Goal: Contribute content: Contribute content

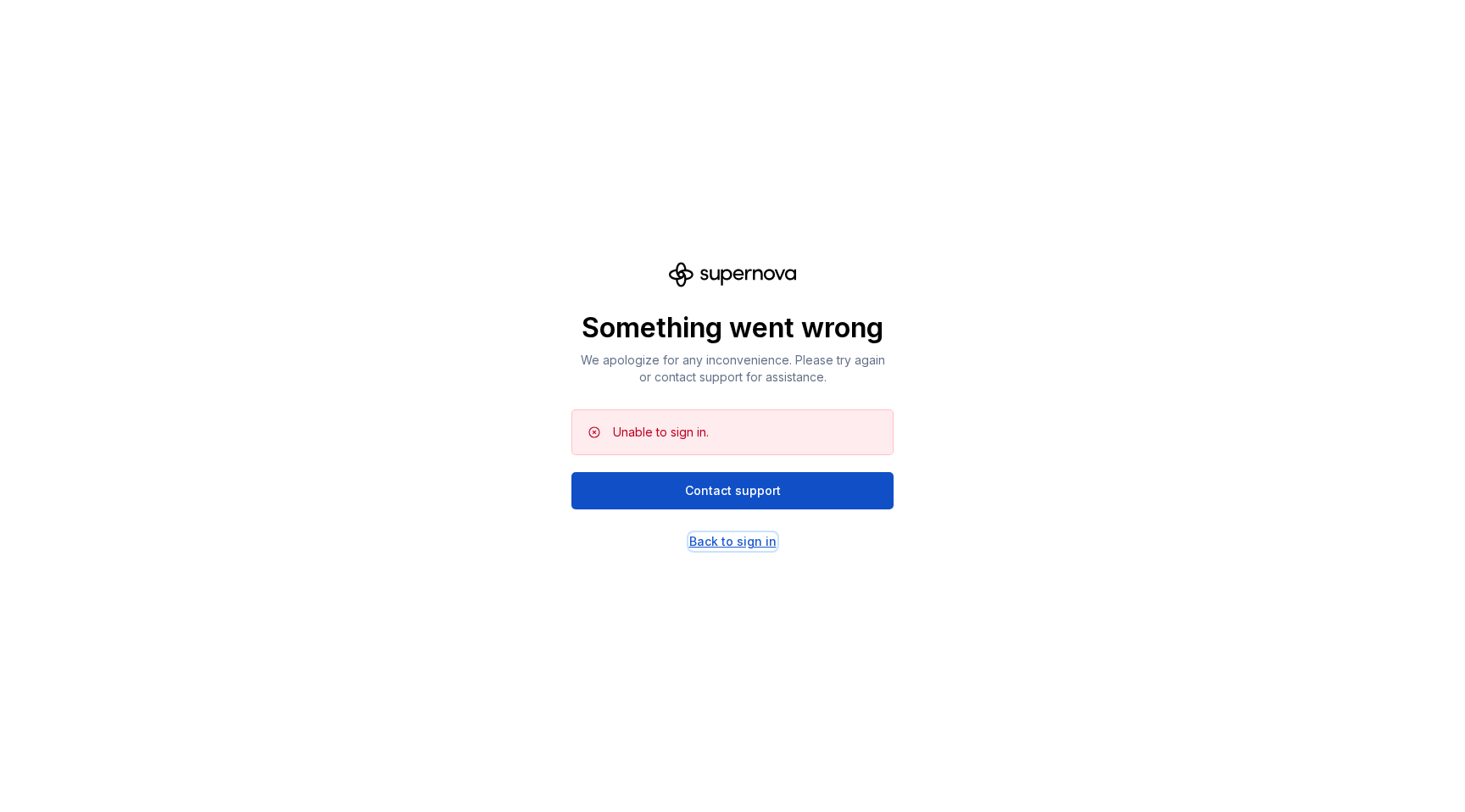
click at [756, 544] on div "Back to sign in" at bounding box center [733, 541] width 88 height 17
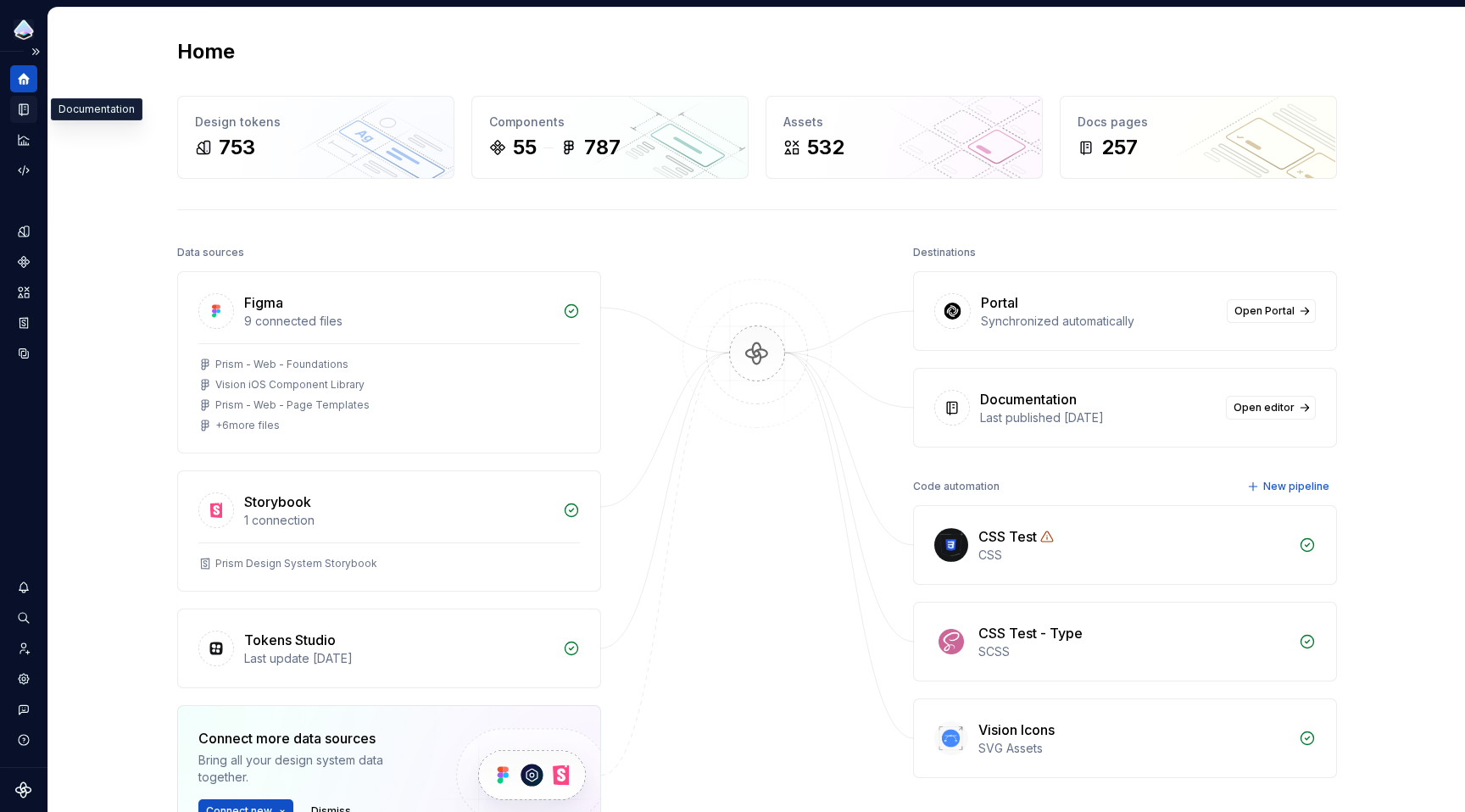
click at [33, 107] on div "Documentation" at bounding box center [24, 110] width 27 height 27
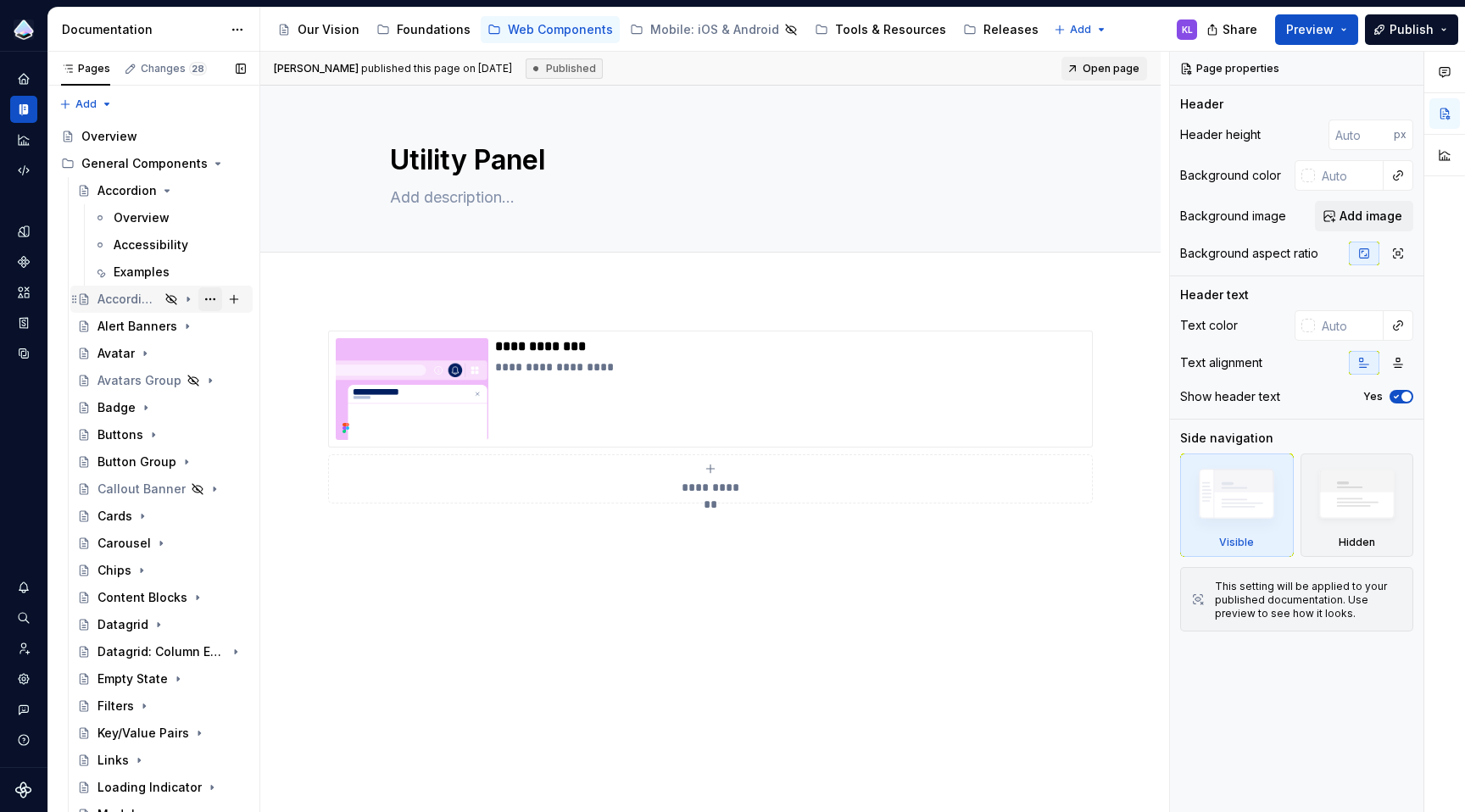
click at [204, 300] on button "Page tree" at bounding box center [210, 299] width 24 height 24
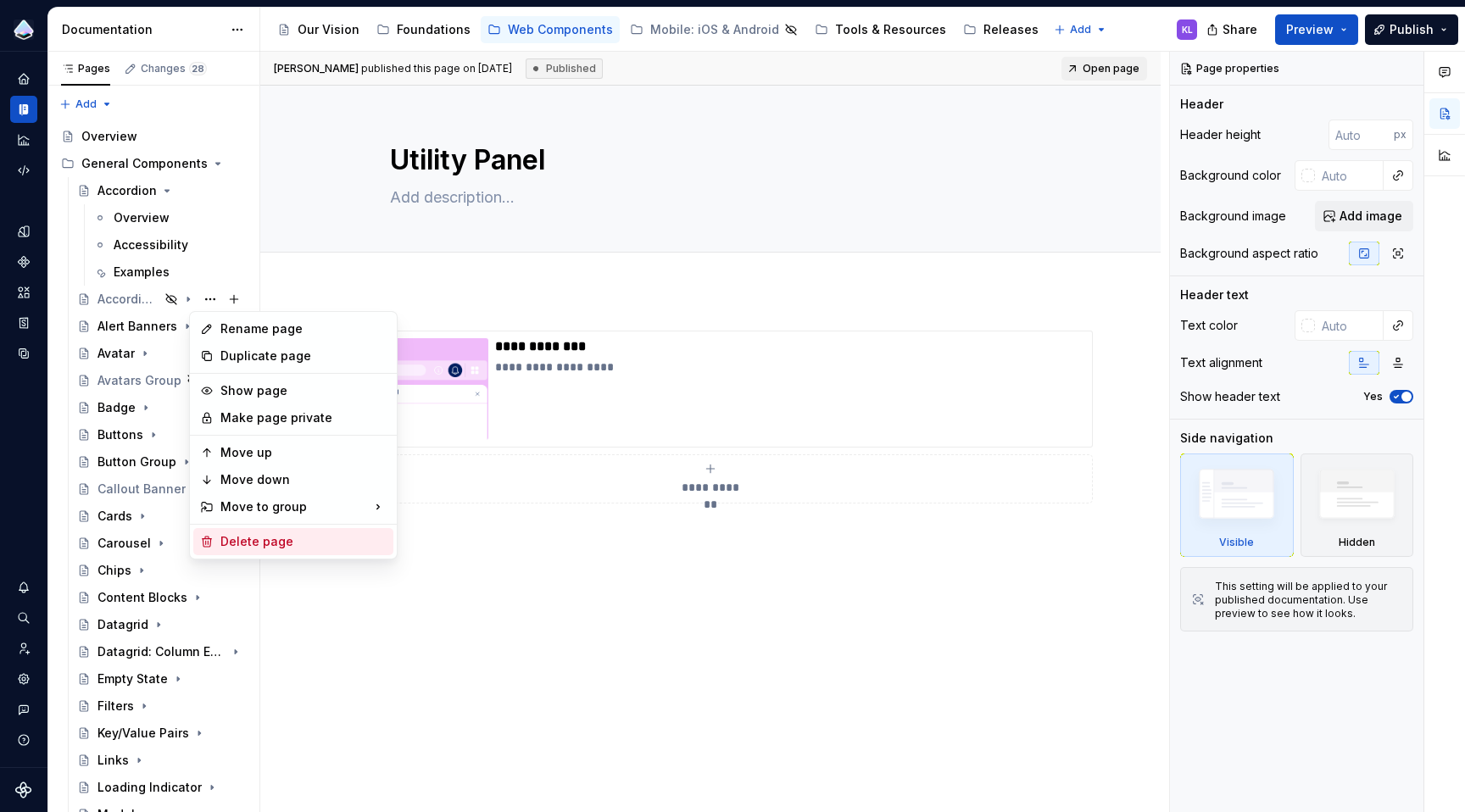
click at [252, 544] on div "Delete page" at bounding box center [303, 541] width 166 height 17
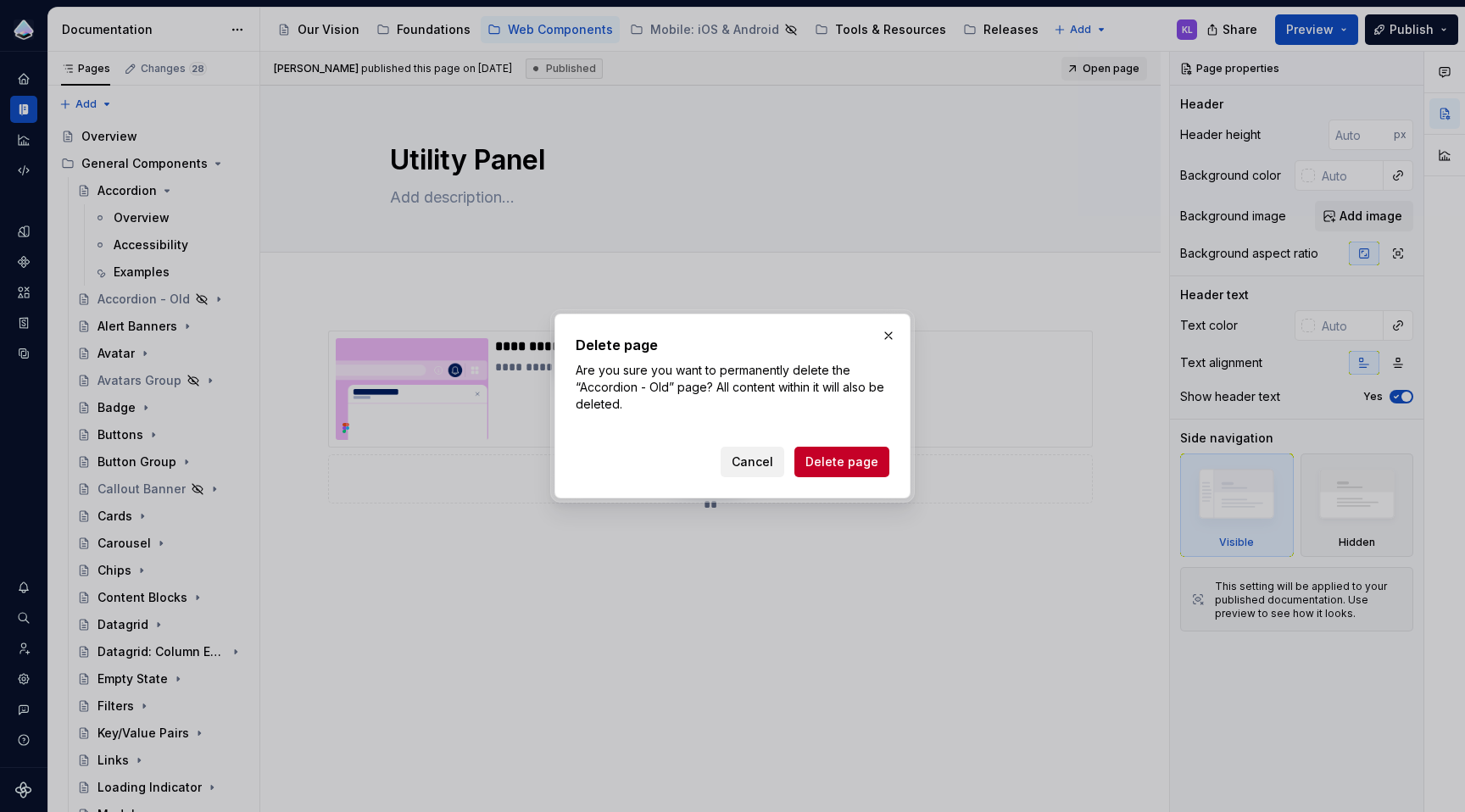
click at [773, 465] on span "Cancel" at bounding box center [752, 461] width 41 height 17
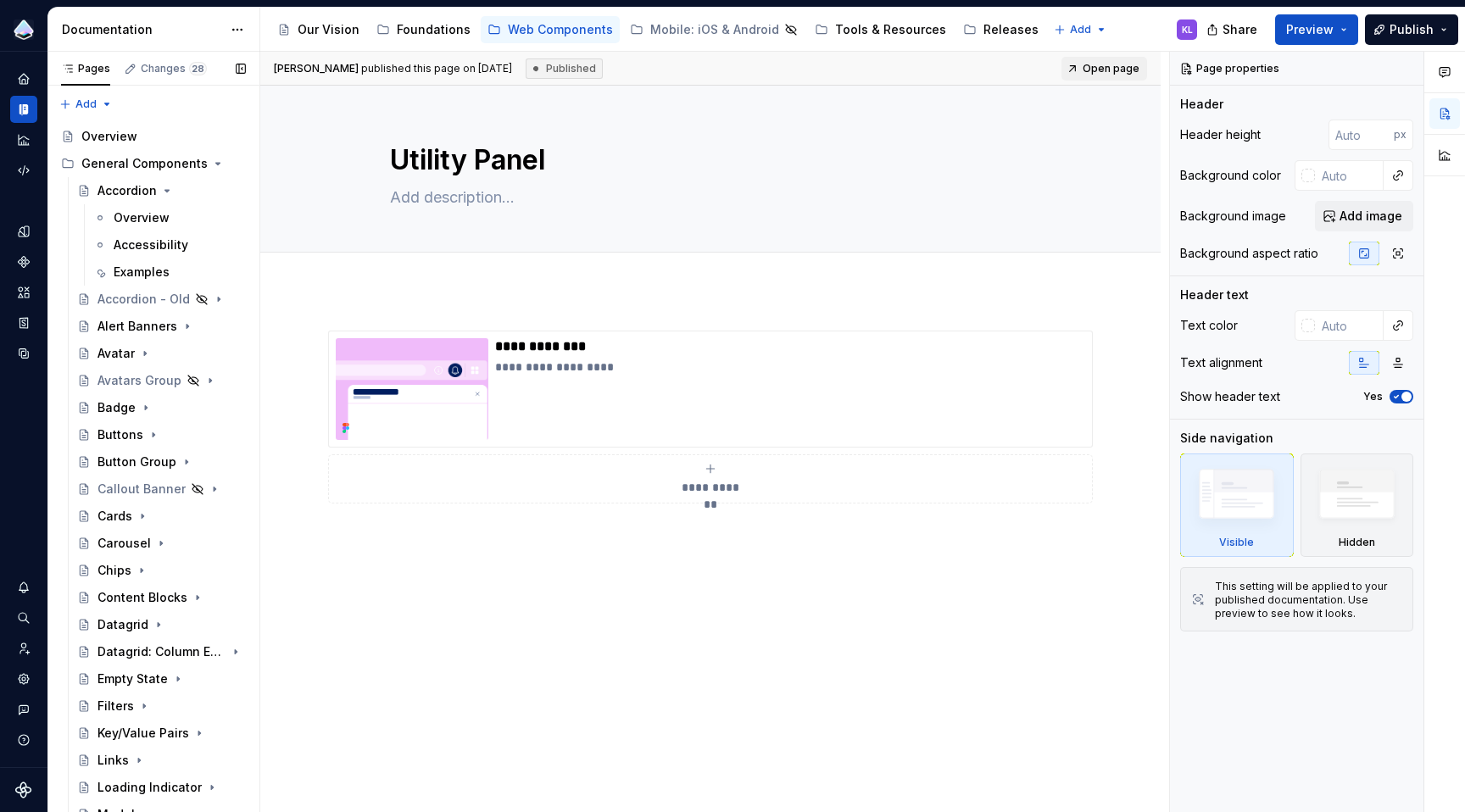
click at [0, 0] on button "Page tree" at bounding box center [0, 0] width 0 height 0
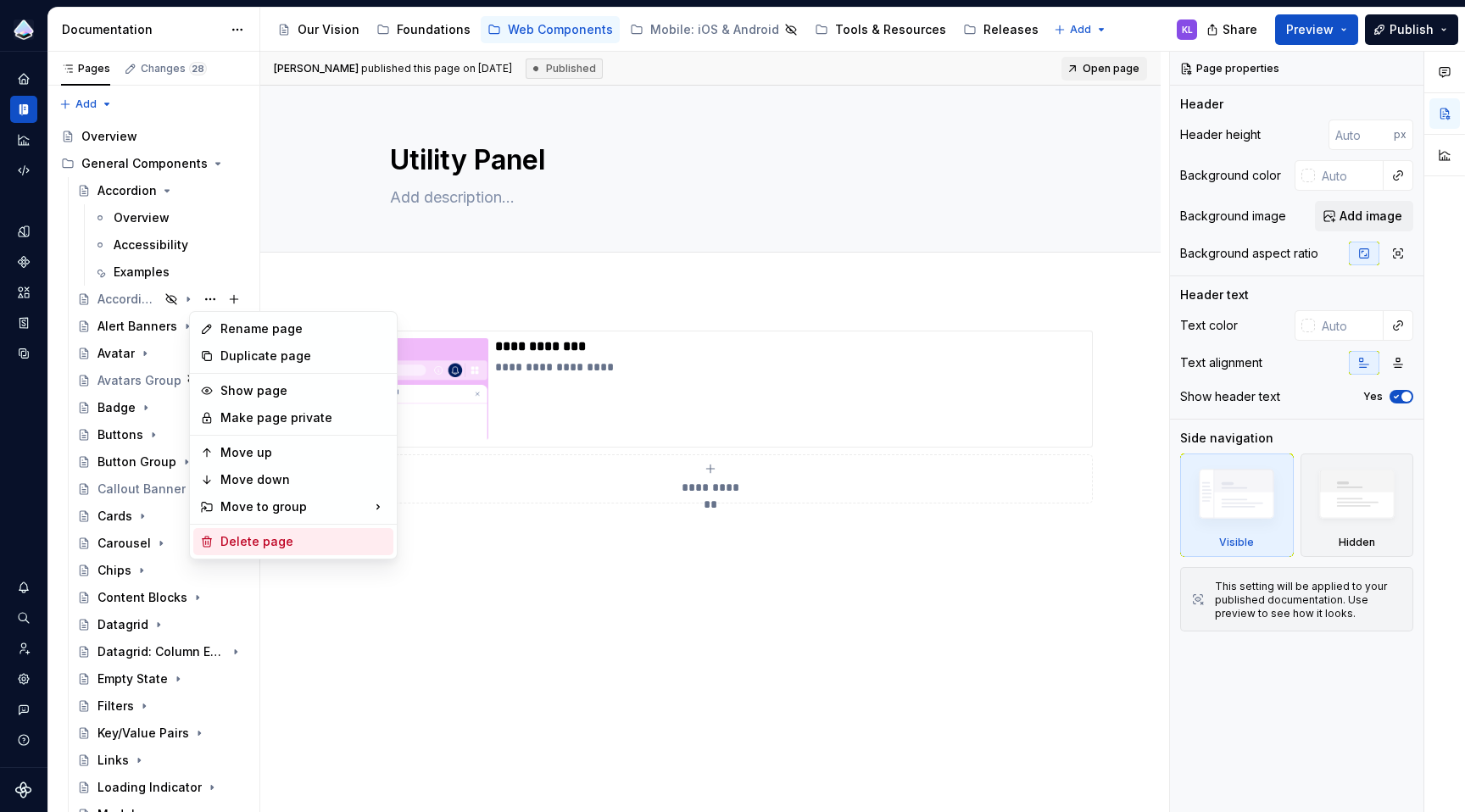
click at [270, 545] on div "Delete page" at bounding box center [303, 541] width 166 height 17
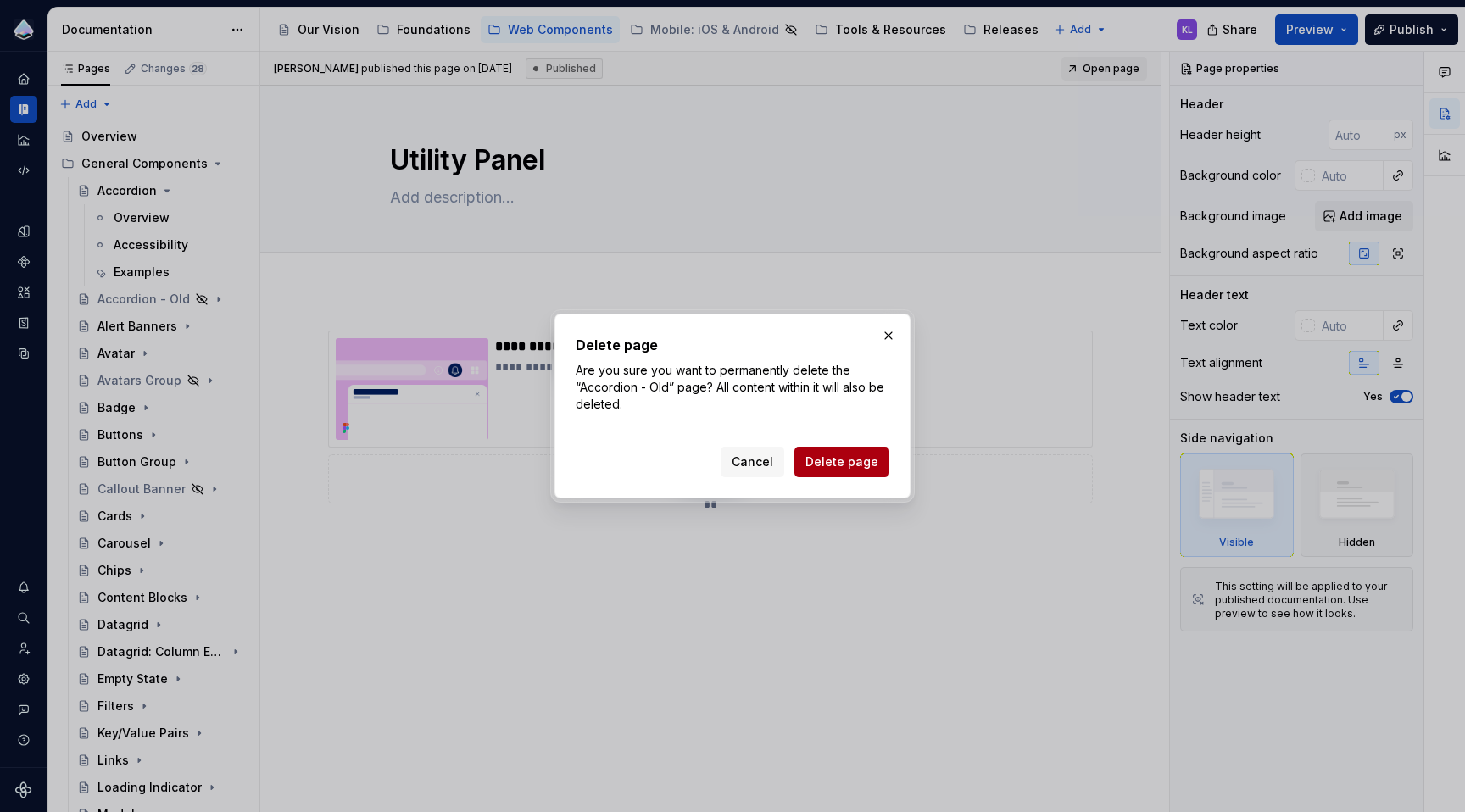
click at [827, 464] on span "Delete page" at bounding box center [842, 461] width 73 height 17
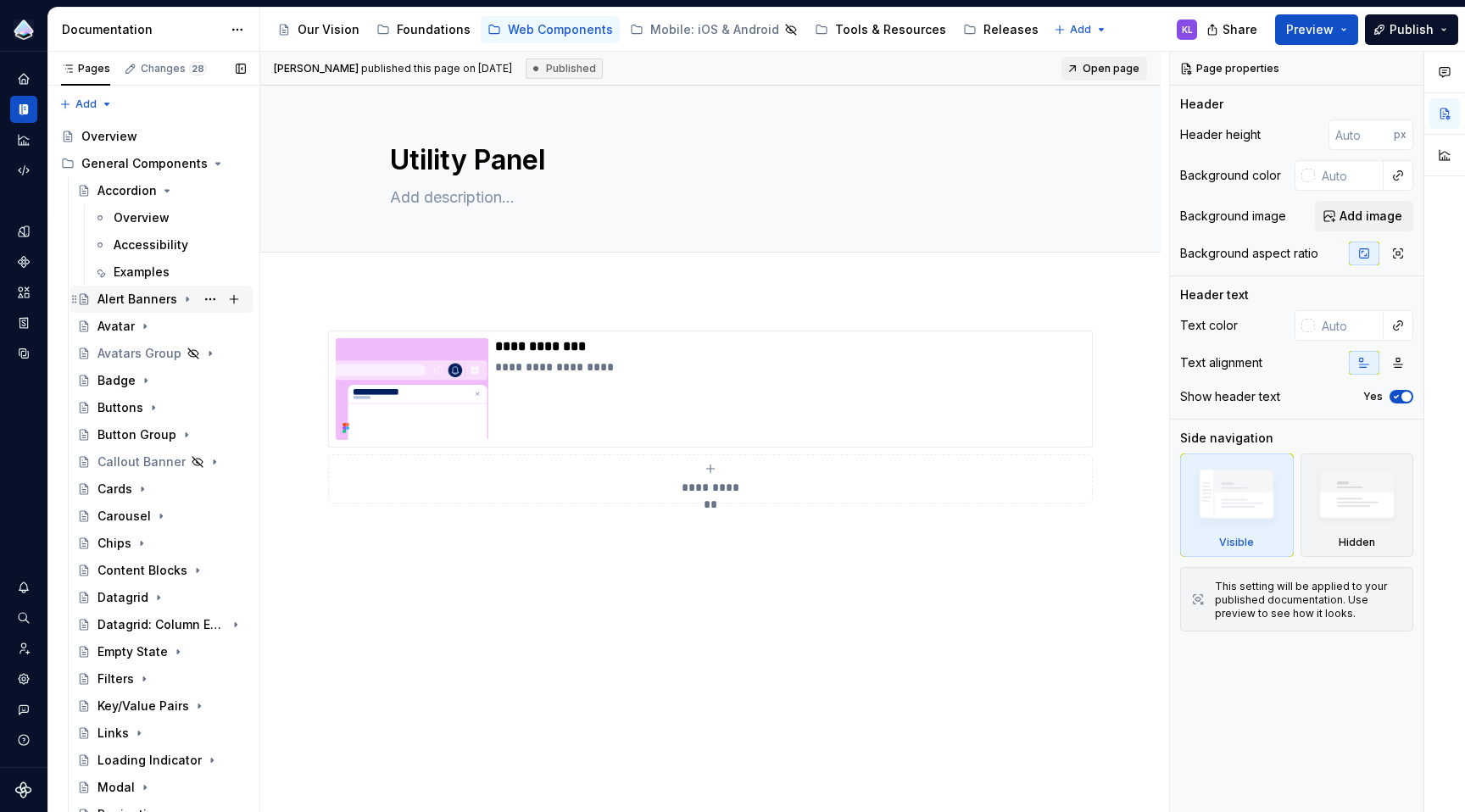
click at [113, 309] on div "Alert Banners" at bounding box center [172, 299] width 148 height 24
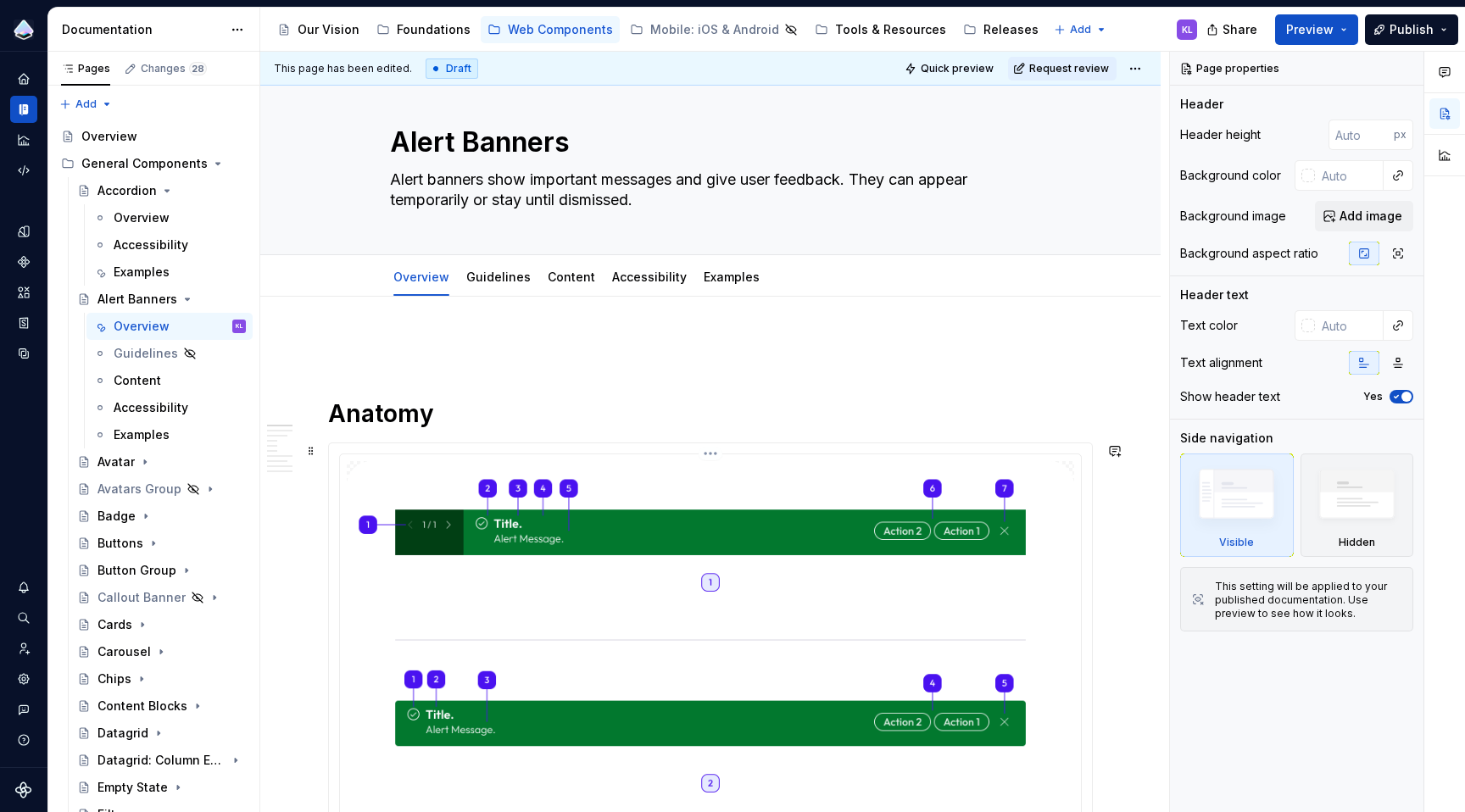
scroll to position [5, 0]
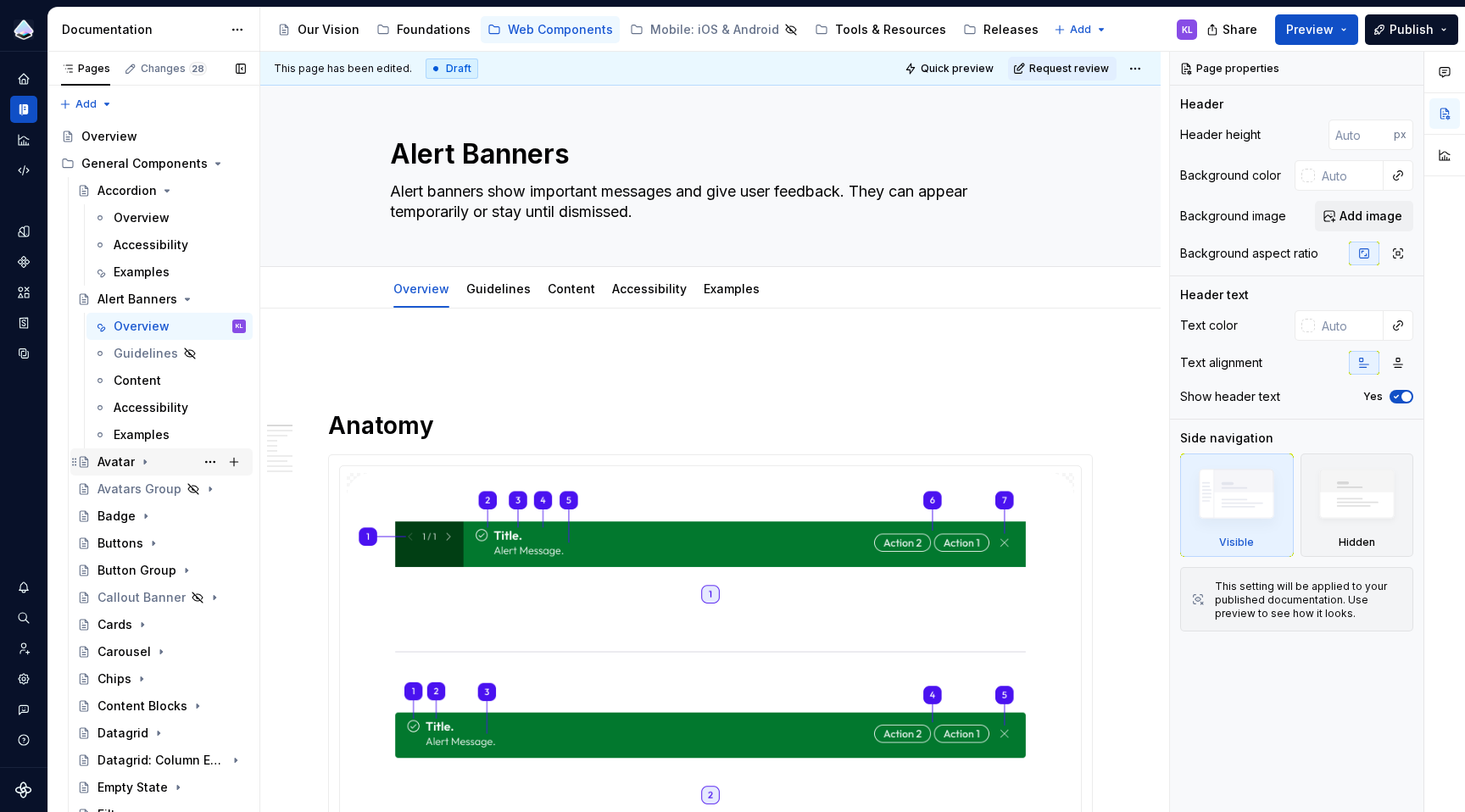
click at [116, 464] on div "Avatar" at bounding box center [116, 461] width 37 height 17
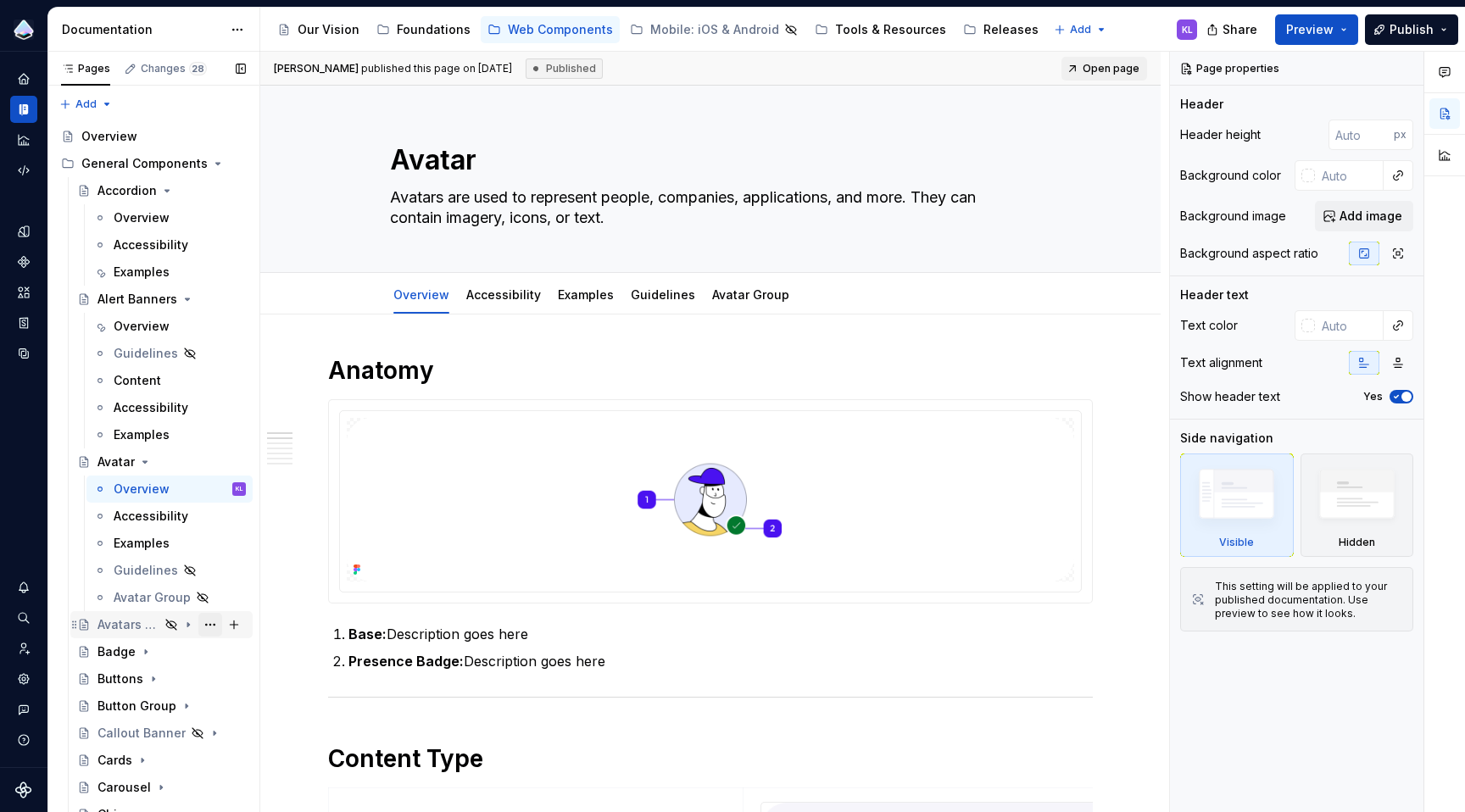
click at [202, 625] on button "Page tree" at bounding box center [210, 625] width 24 height 24
click at [144, 624] on div "Avatars Group" at bounding box center [129, 624] width 62 height 17
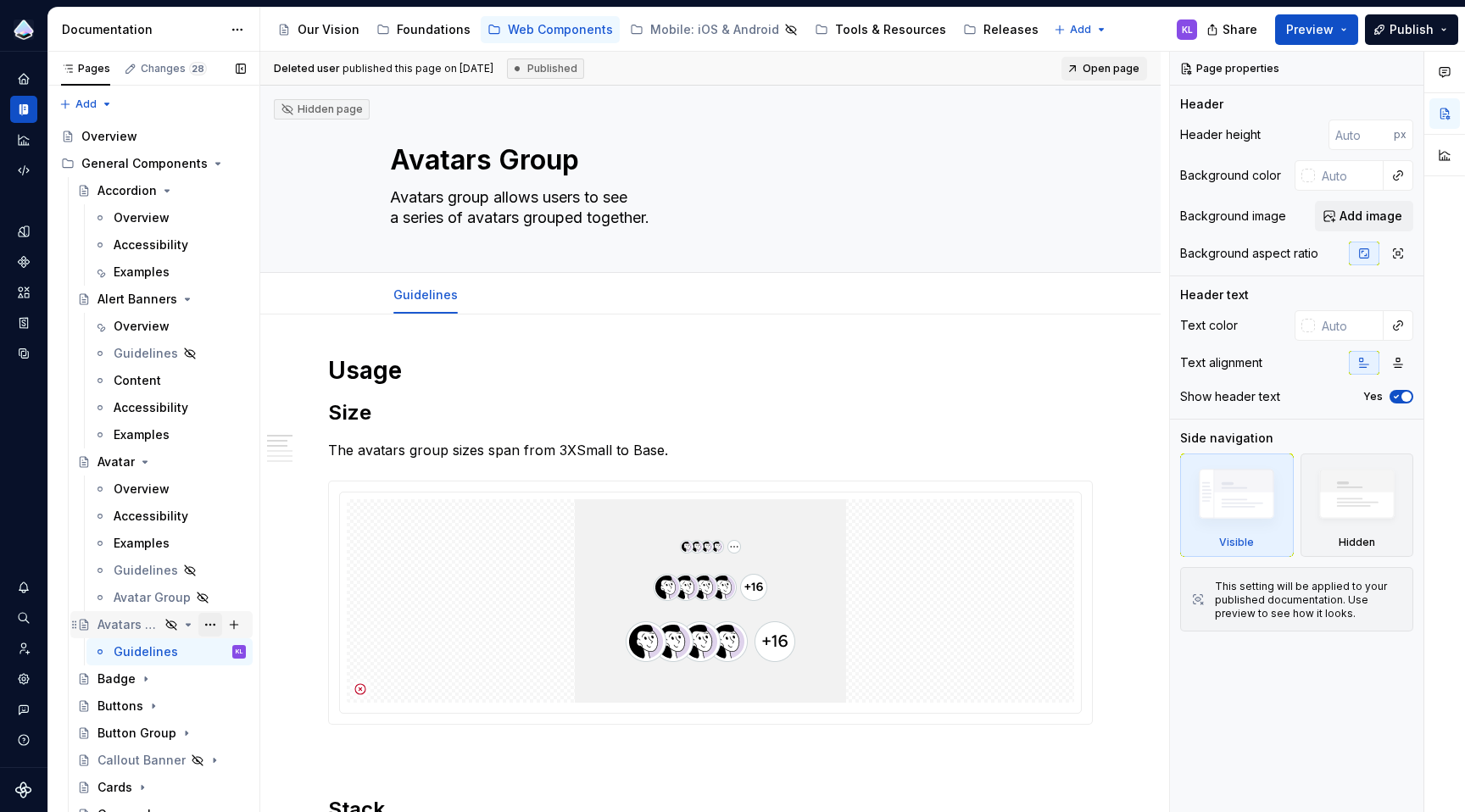
click at [202, 624] on button "Page tree" at bounding box center [210, 625] width 24 height 24
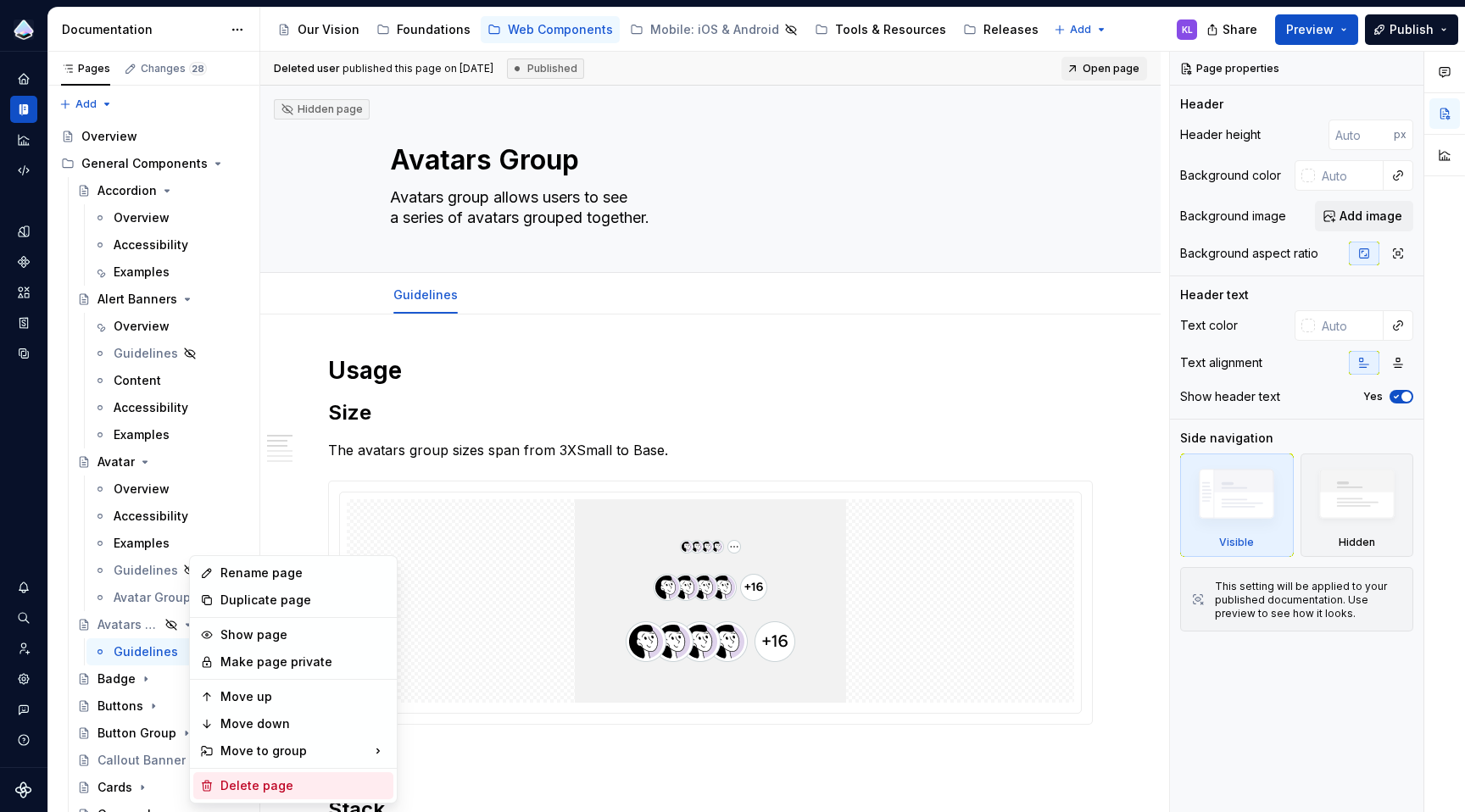
click at [271, 778] on div "Delete page" at bounding box center [303, 786] width 166 height 17
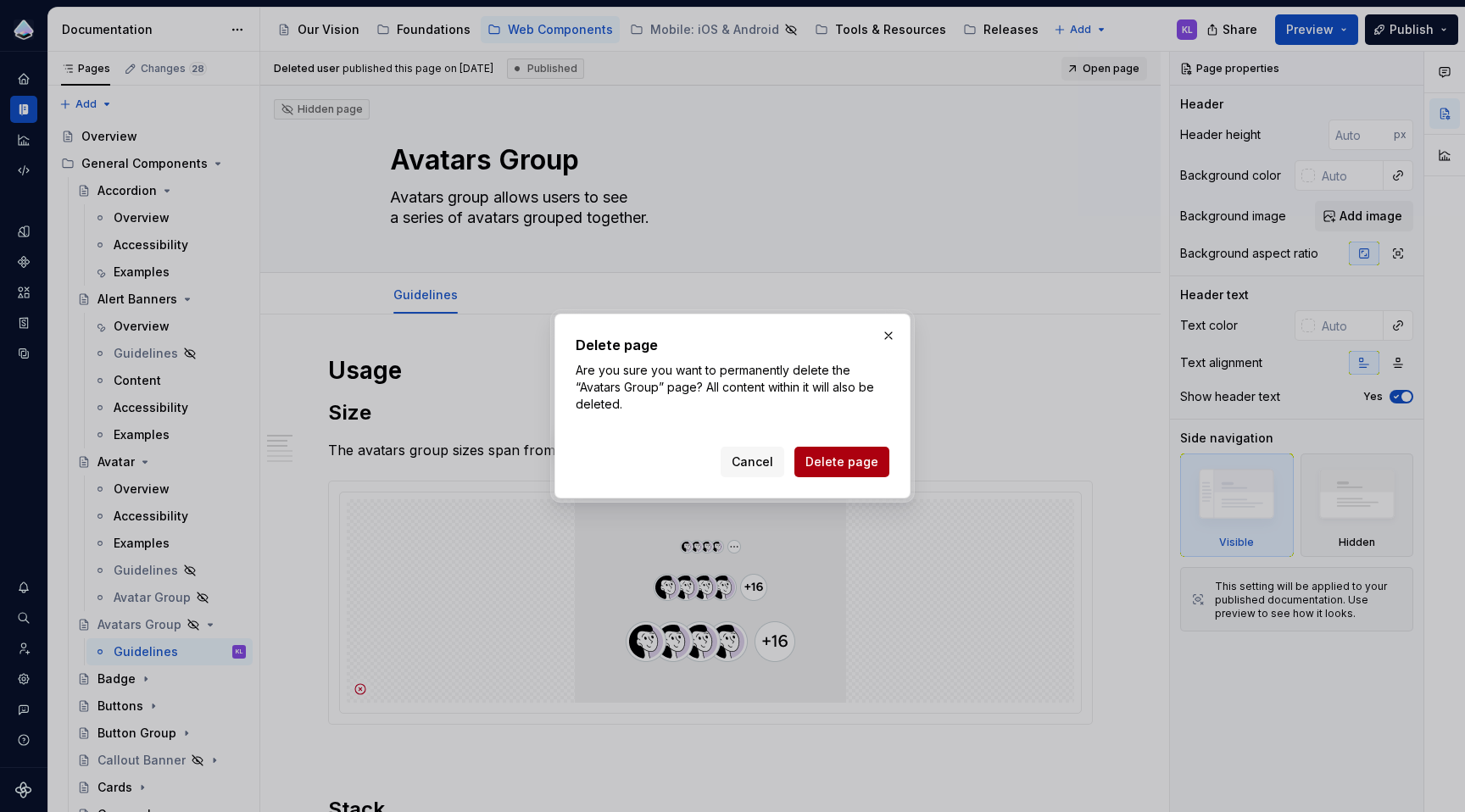
click at [855, 462] on span "Delete page" at bounding box center [842, 461] width 73 height 17
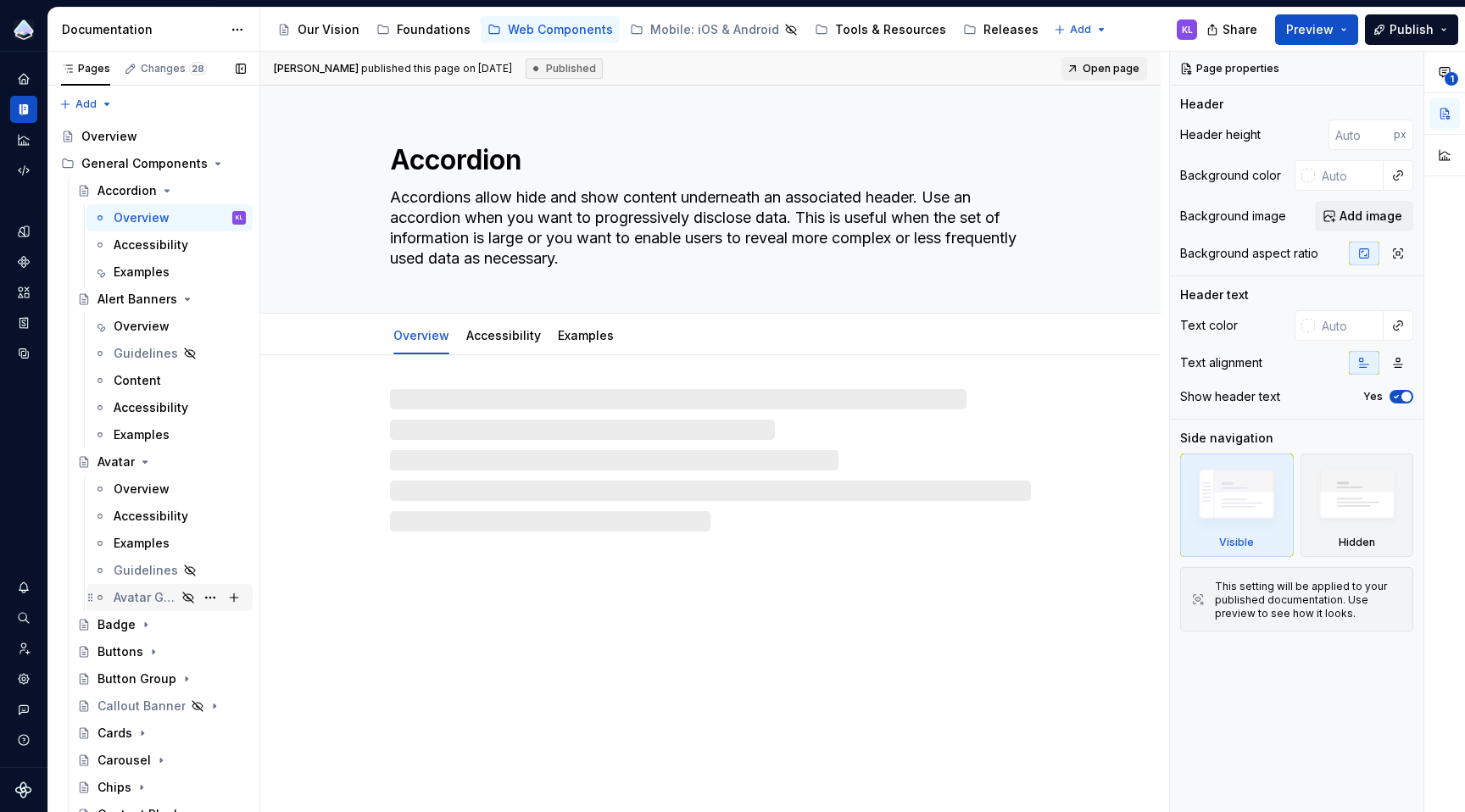
click at [133, 602] on div "Avatar Group" at bounding box center [144, 597] width 63 height 17
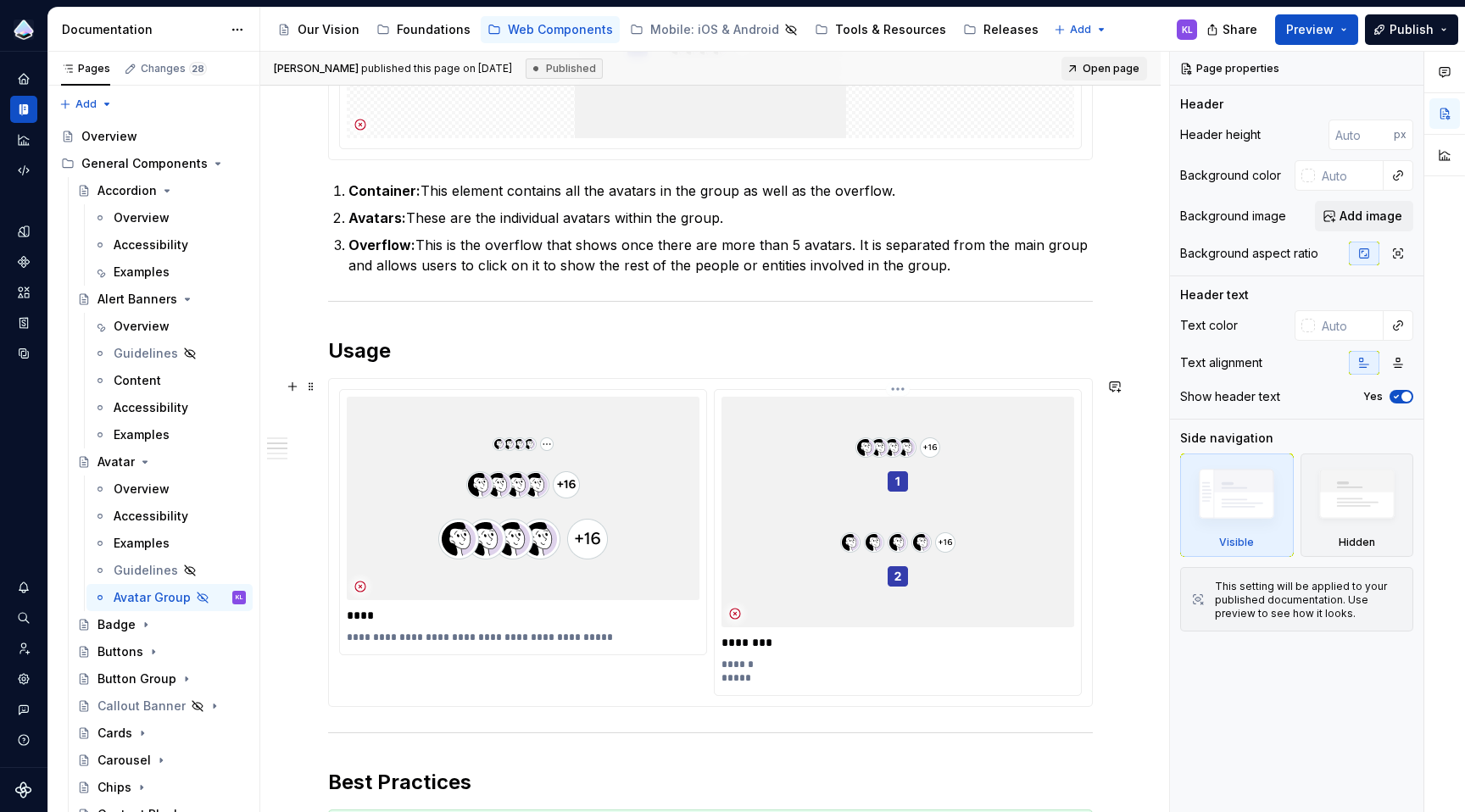
scroll to position [392, 0]
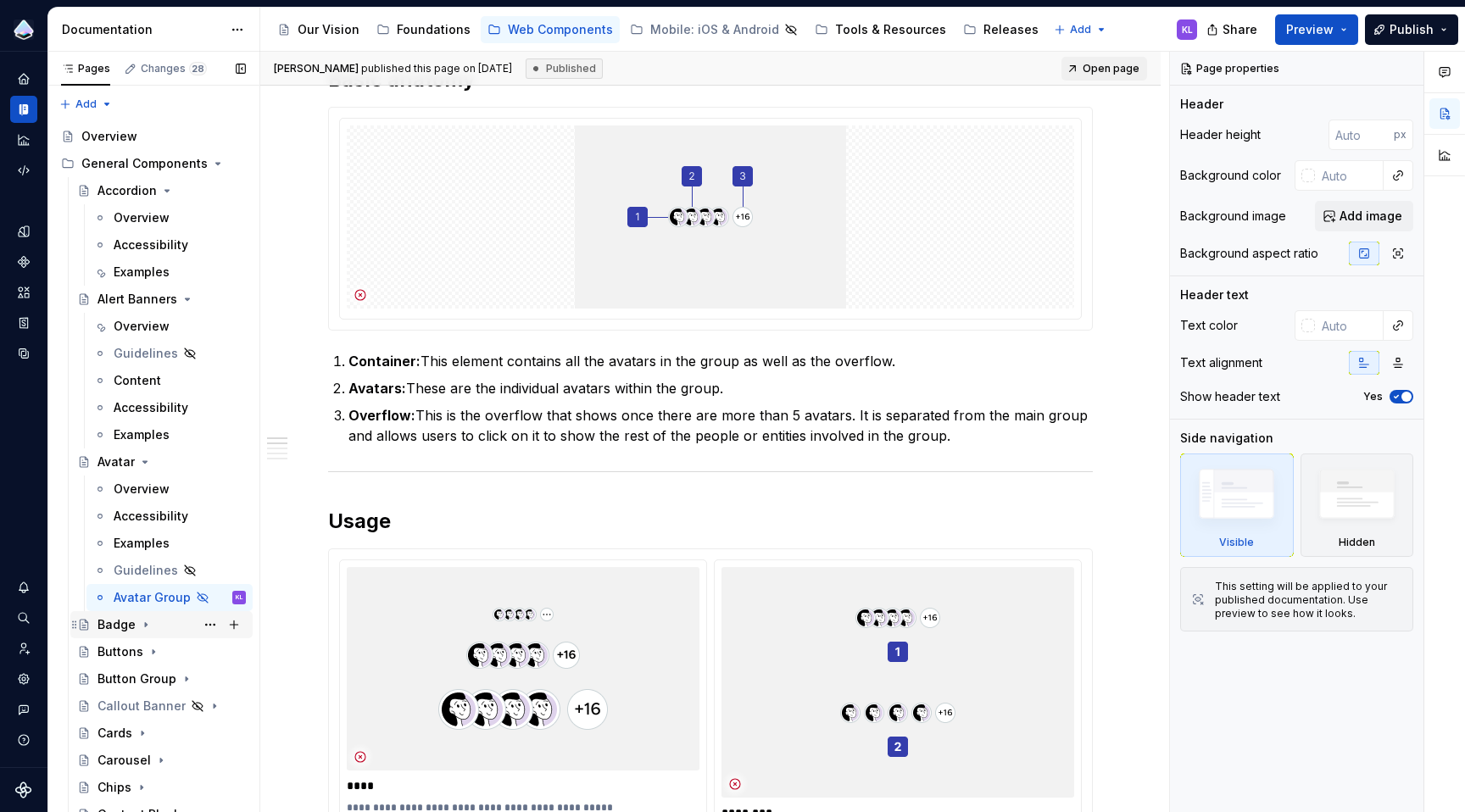
click at [115, 627] on div "Badge" at bounding box center [117, 624] width 38 height 17
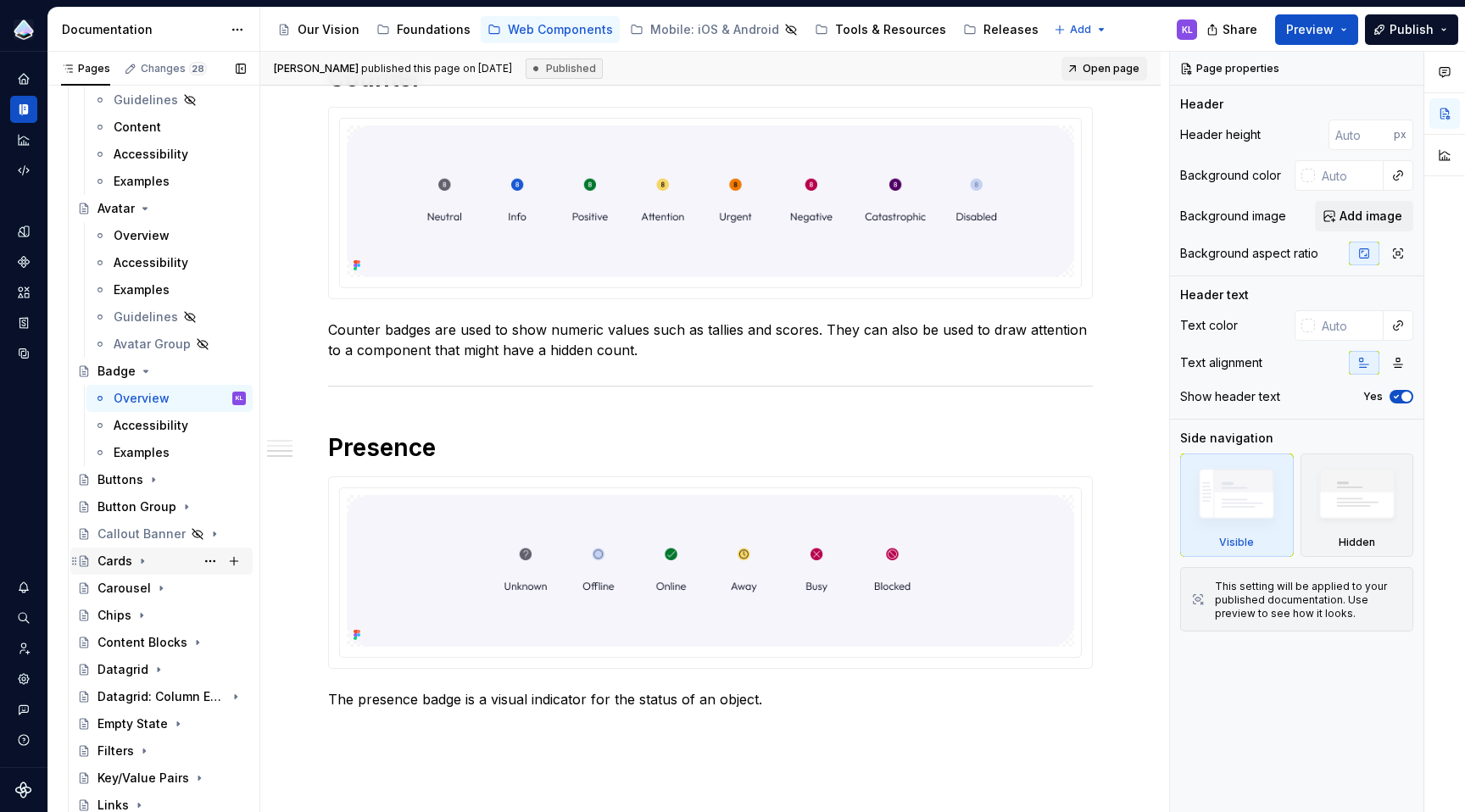
scroll to position [331, 0]
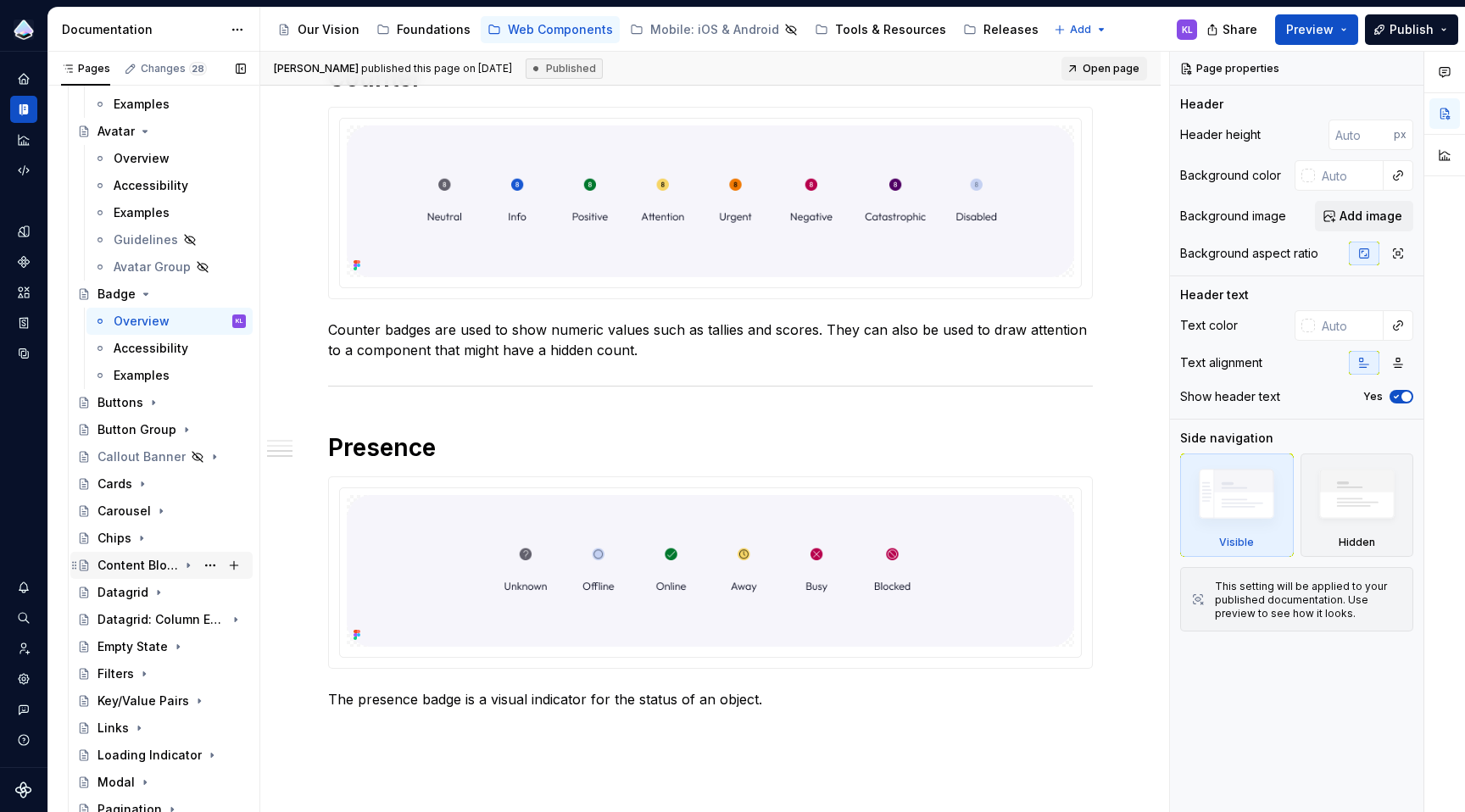
click at [118, 567] on div "Content Blocks" at bounding box center [138, 564] width 80 height 17
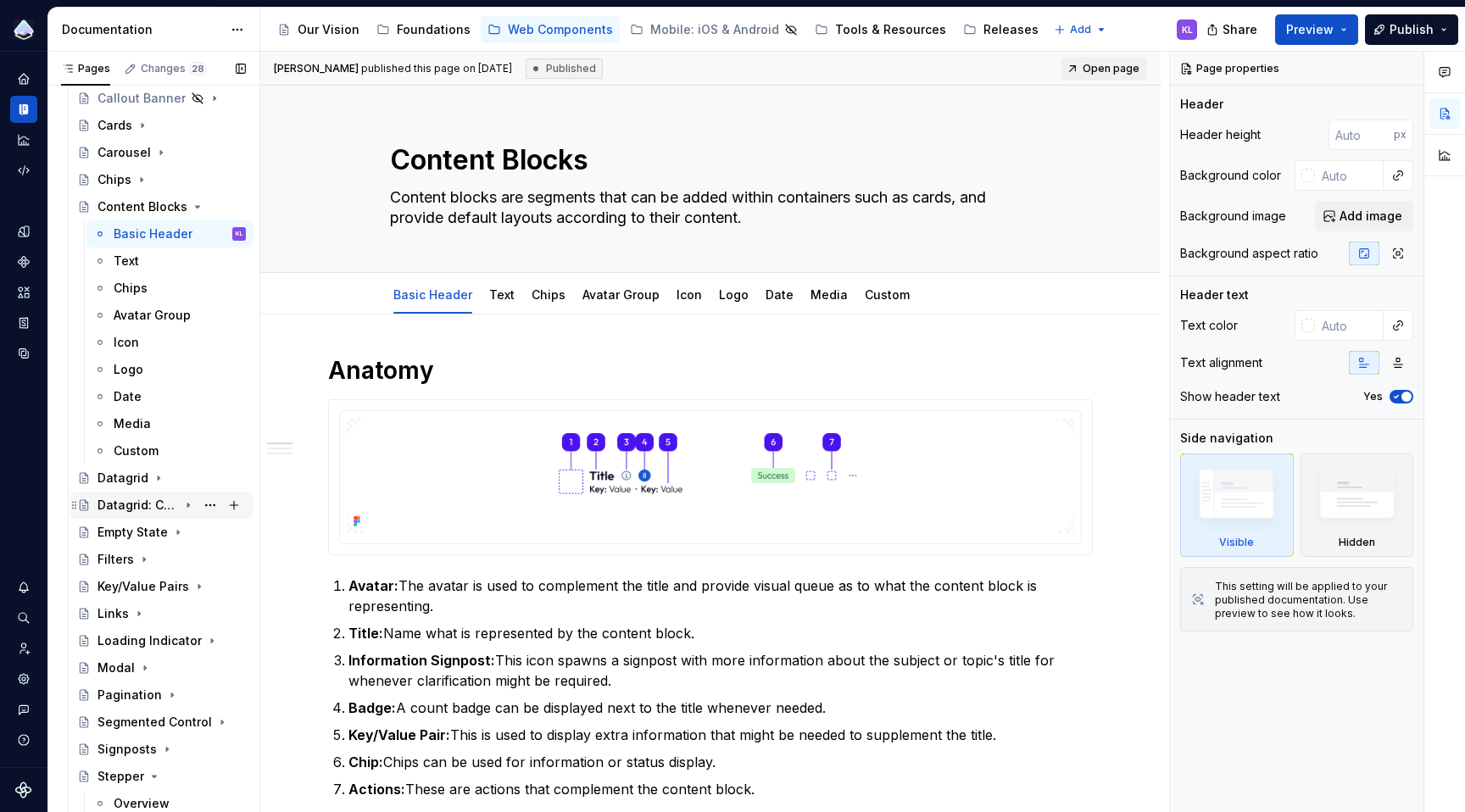
scroll to position [689, 0]
click at [123, 538] on div "Empty State" at bounding box center [133, 532] width 70 height 17
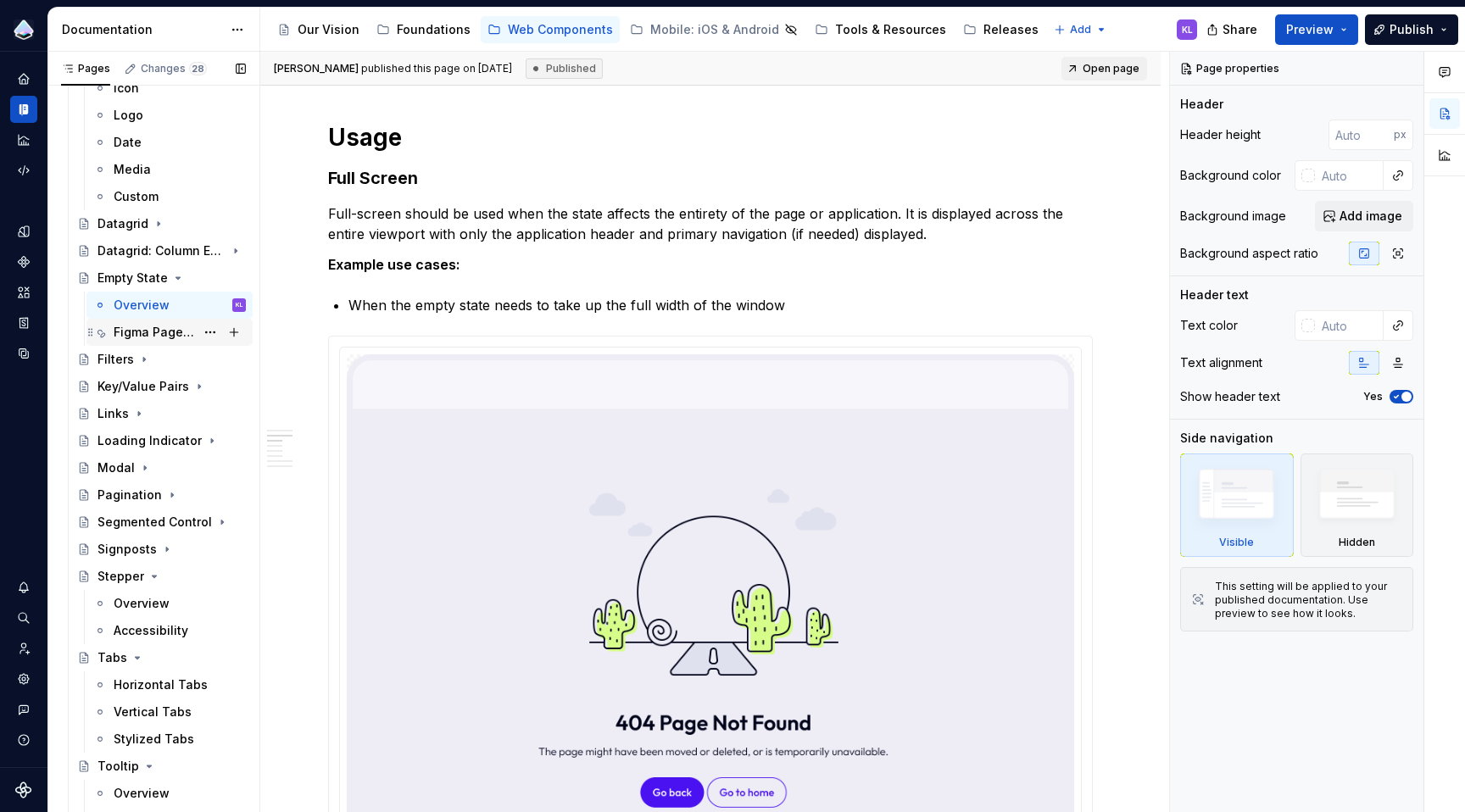
scroll to position [946, 0]
click at [113, 350] on div "Filters" at bounding box center [116, 355] width 37 height 17
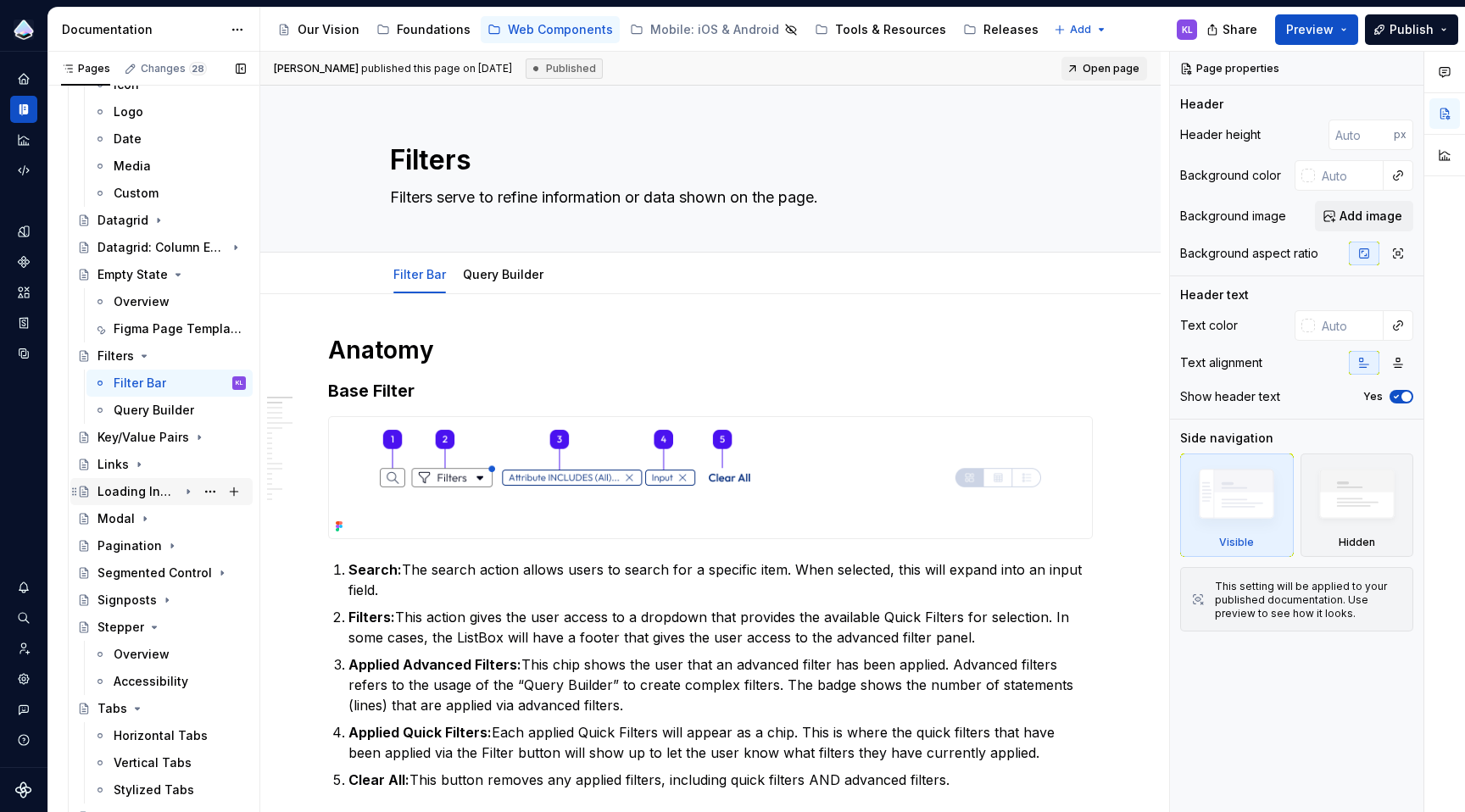
click at [119, 490] on div "Loading Indicator" at bounding box center [138, 491] width 80 height 17
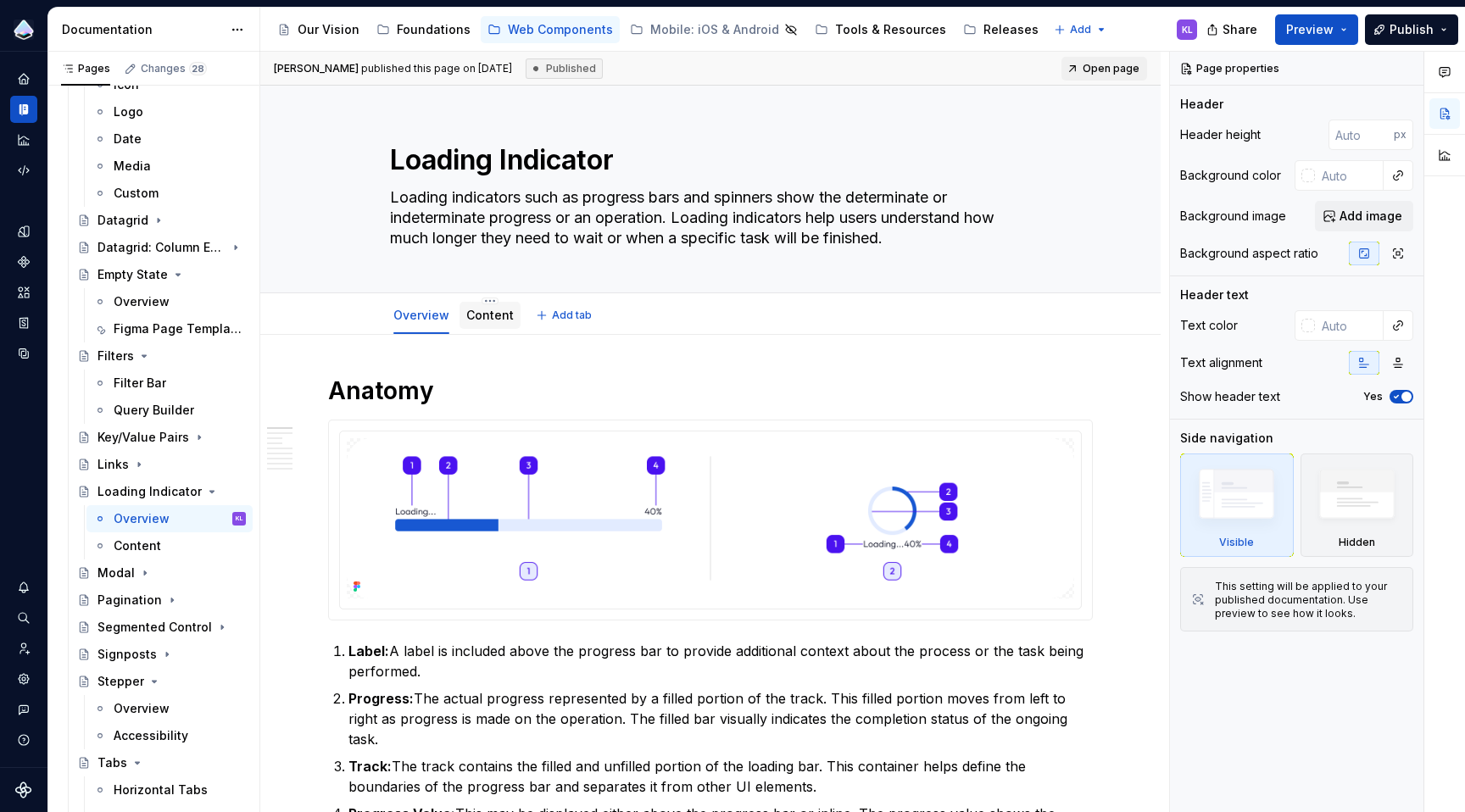
click at [477, 305] on div "Content" at bounding box center [490, 315] width 48 height 20
click at [495, 319] on link "Content" at bounding box center [490, 315] width 48 height 15
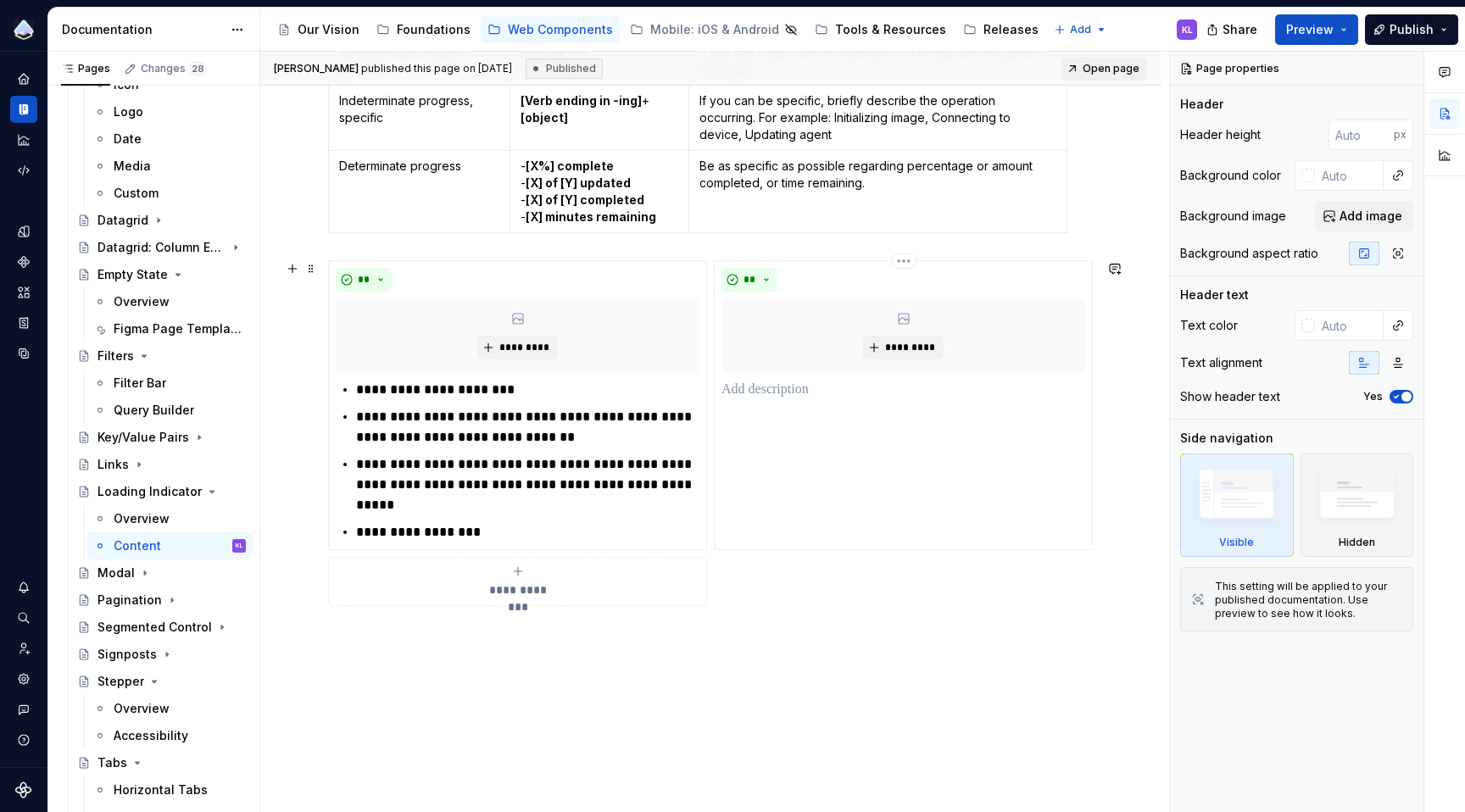
scroll to position [459, 0]
click at [165, 627] on div "Segmented Control" at bounding box center [138, 627] width 80 height 17
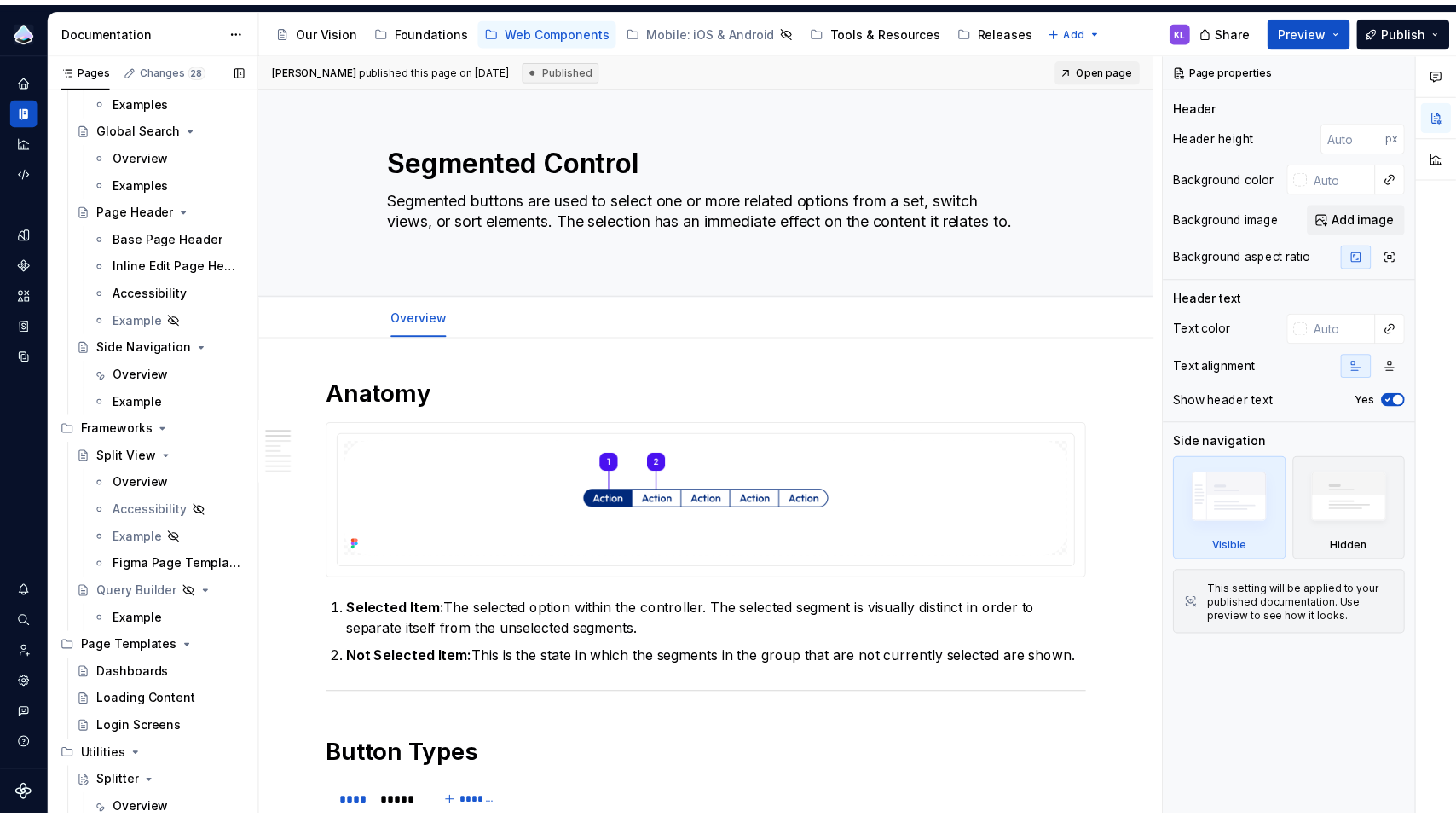
scroll to position [4486, 0]
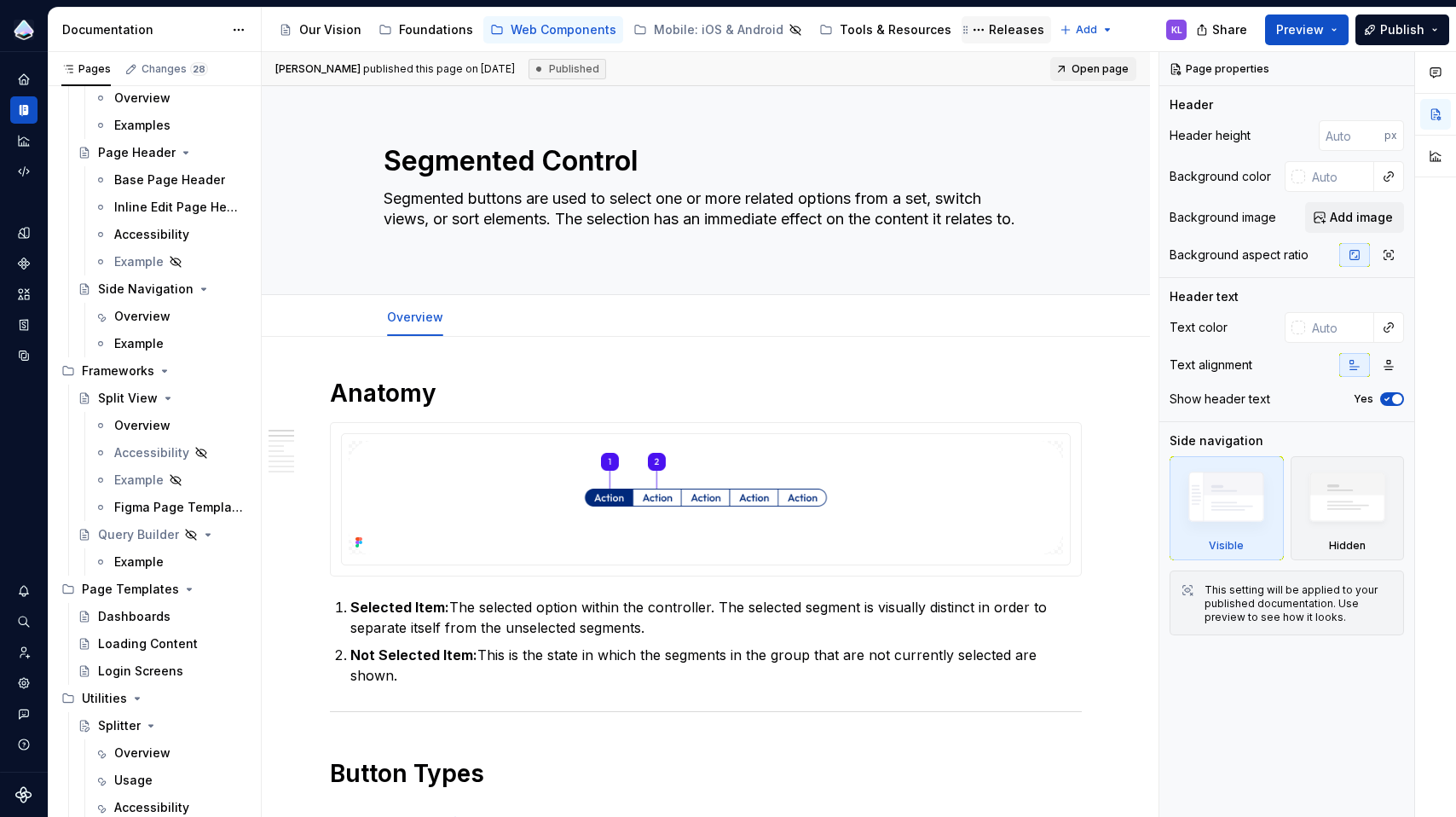
click at [989, 34] on div "Releases" at bounding box center [1017, 29] width 55 height 17
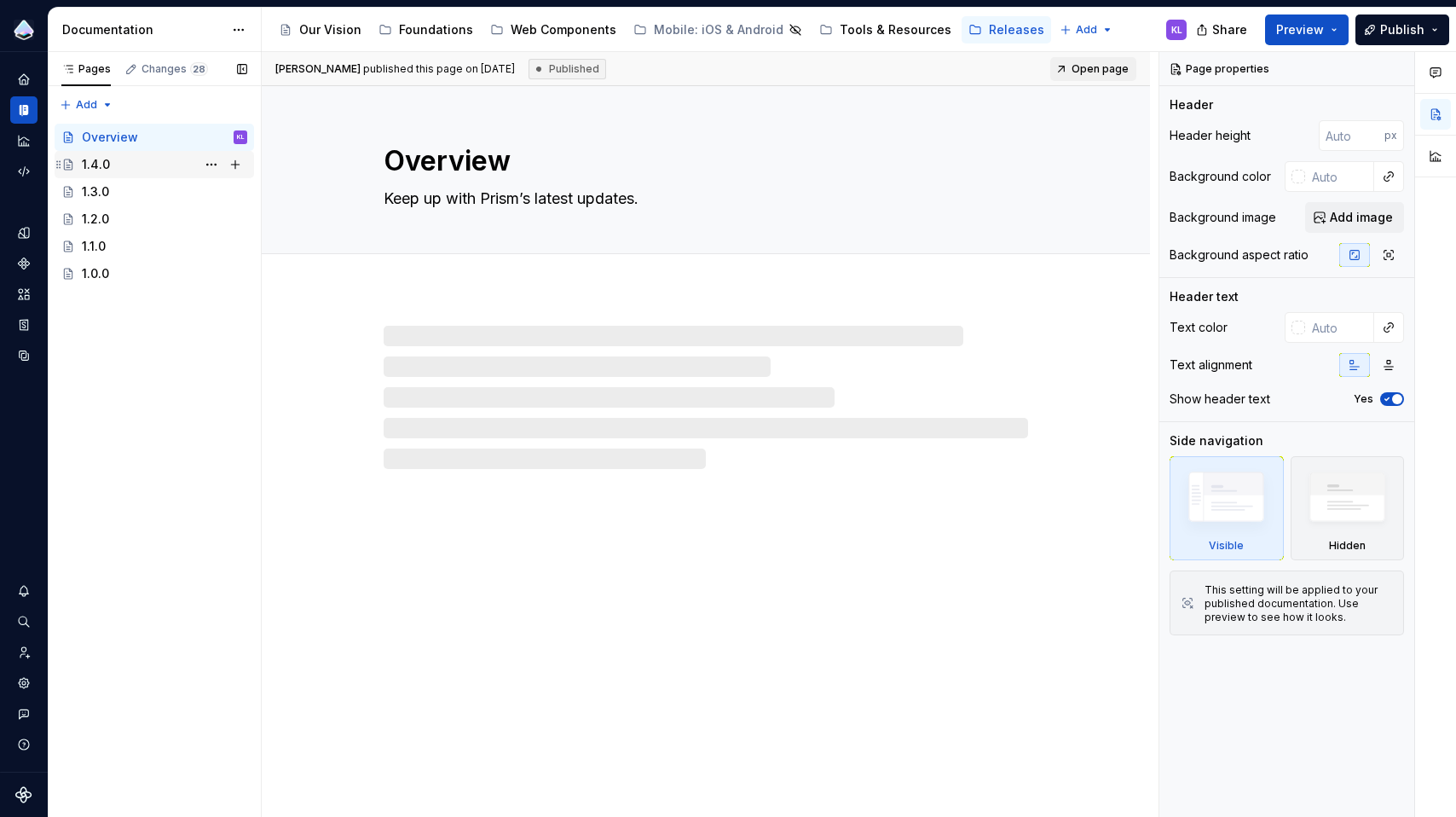
click at [103, 158] on div "1.4.0" at bounding box center [96, 165] width 28 height 17
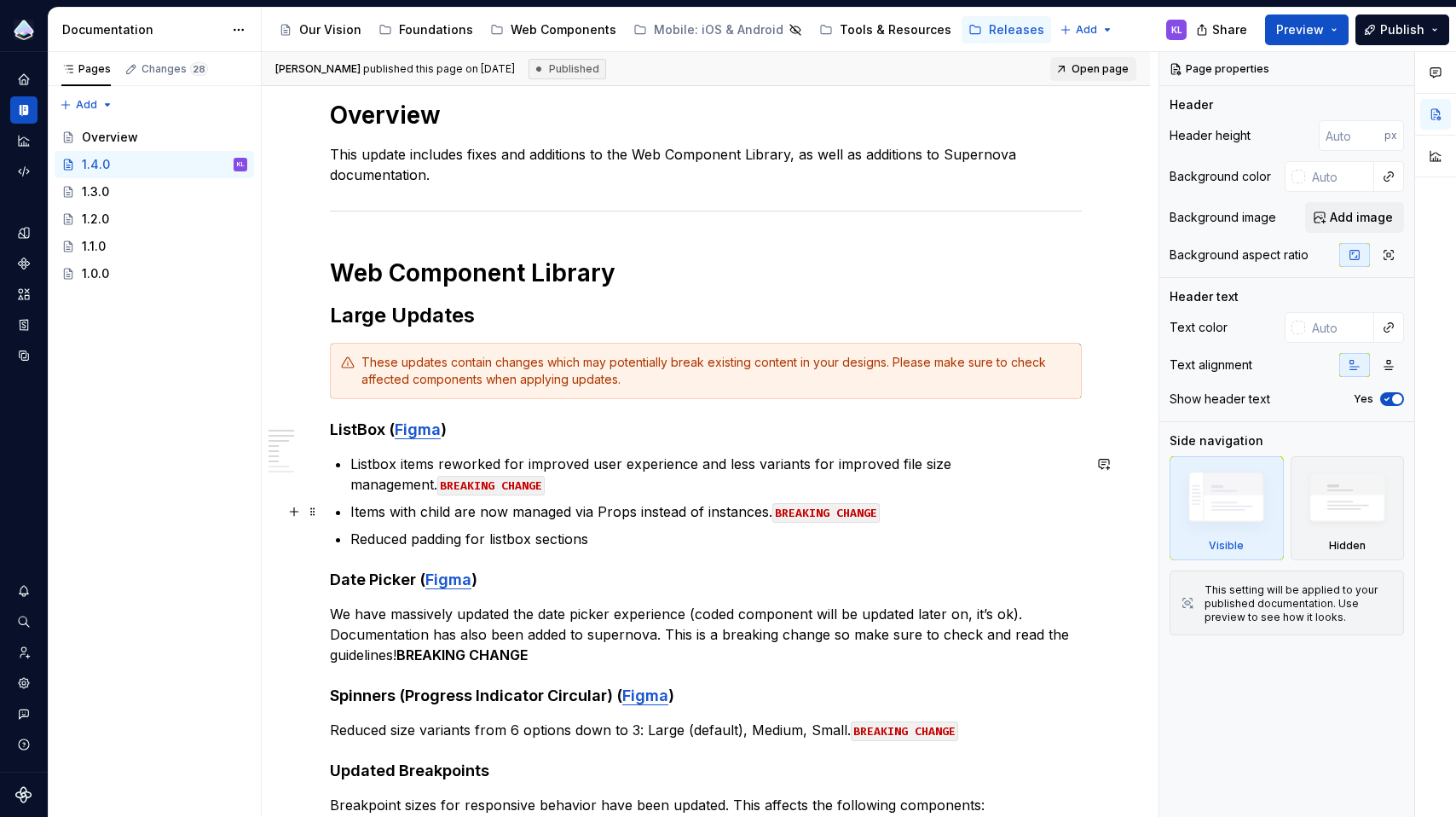
scroll to position [430, 0]
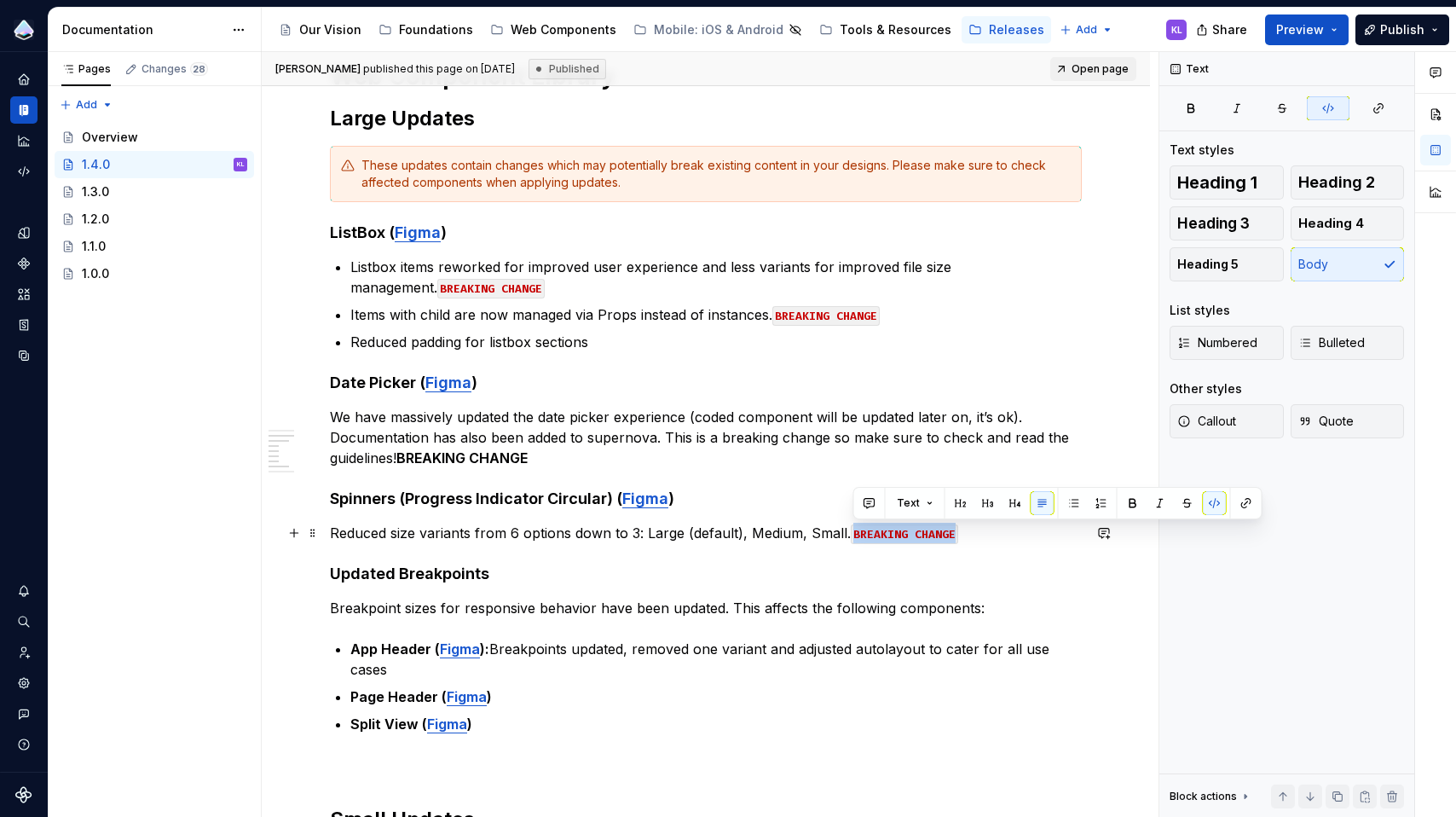
drag, startPoint x: 856, startPoint y: 531, endPoint x: 952, endPoint y: 531, distance: 96.0
click at [952, 531] on code "BREAKING CHANGE" at bounding box center [904, 534] width 108 height 19
click at [572, 460] on p "We have massively updated the date picker experience (coded component will be u…" at bounding box center [706, 437] width 752 height 62
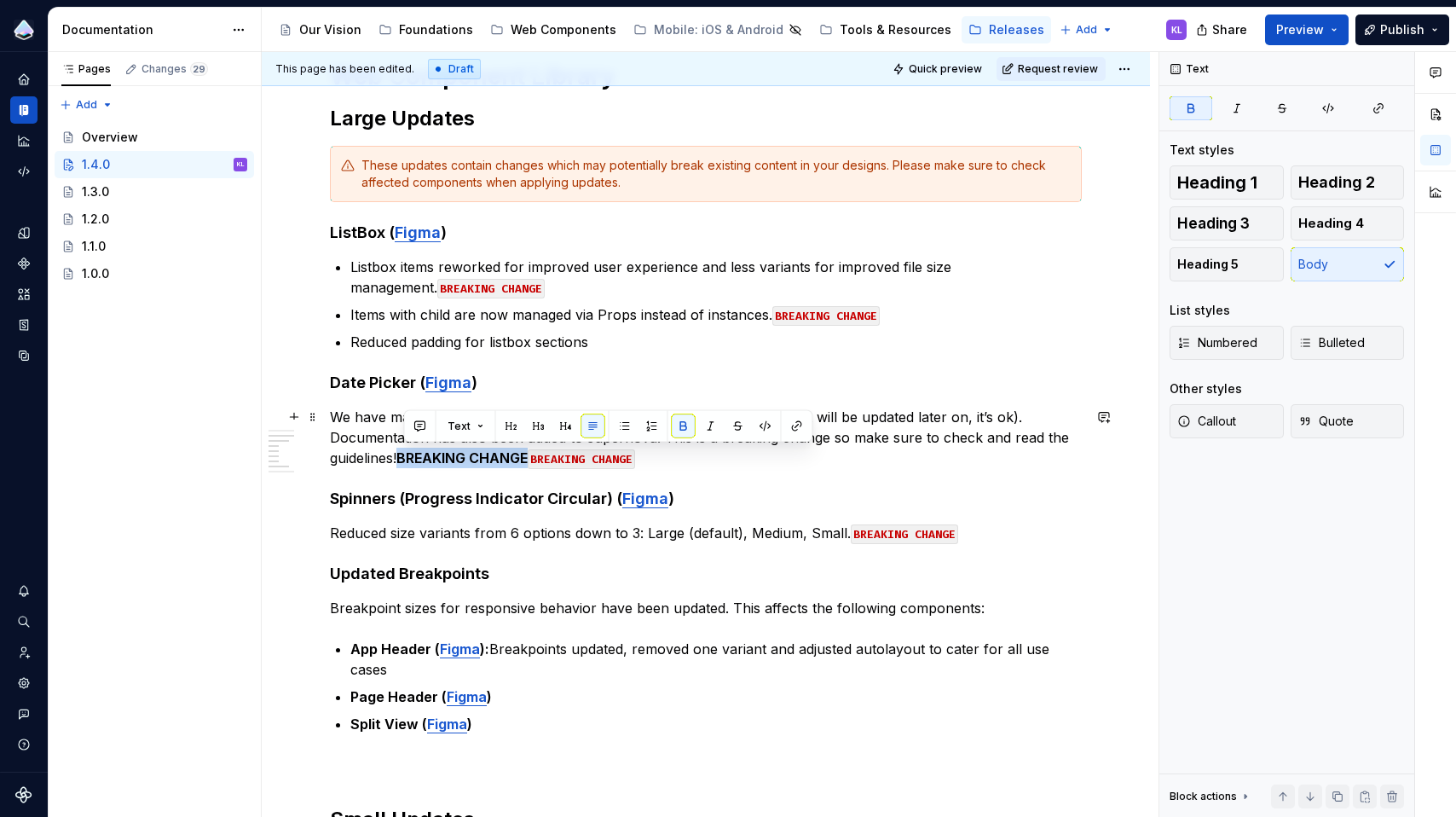
drag, startPoint x: 534, startPoint y: 454, endPoint x: 404, endPoint y: 459, distance: 130.1
click at [404, 459] on strong "BREAKING CHANGE" at bounding box center [461, 458] width 131 height 17
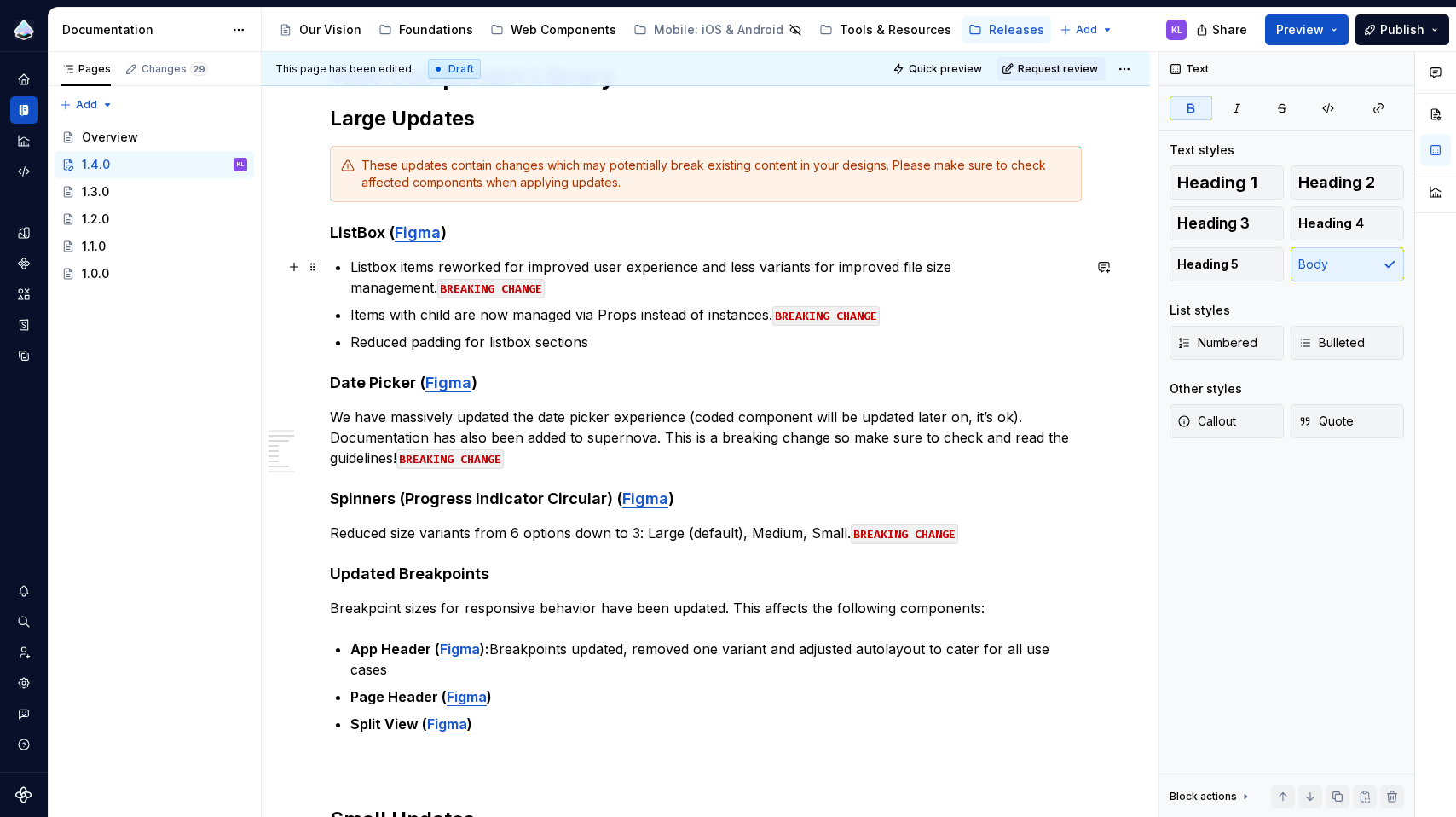
click at [1007, 276] on p "Listbox items reworked for improved user experience and less variants for impro…" at bounding box center [716, 277] width 732 height 41
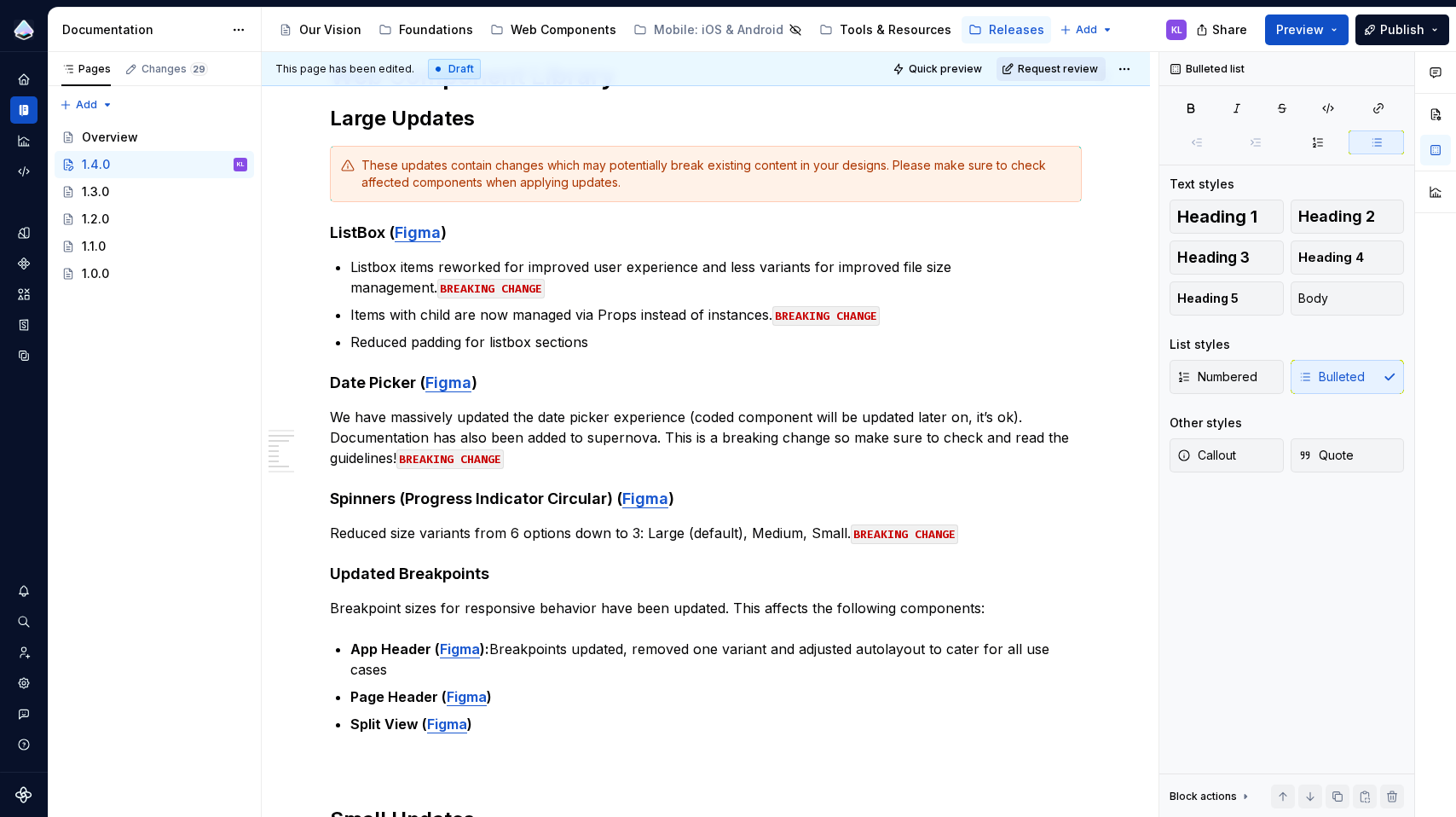
click at [1055, 68] on span "Request review" at bounding box center [1058, 69] width 80 height 14
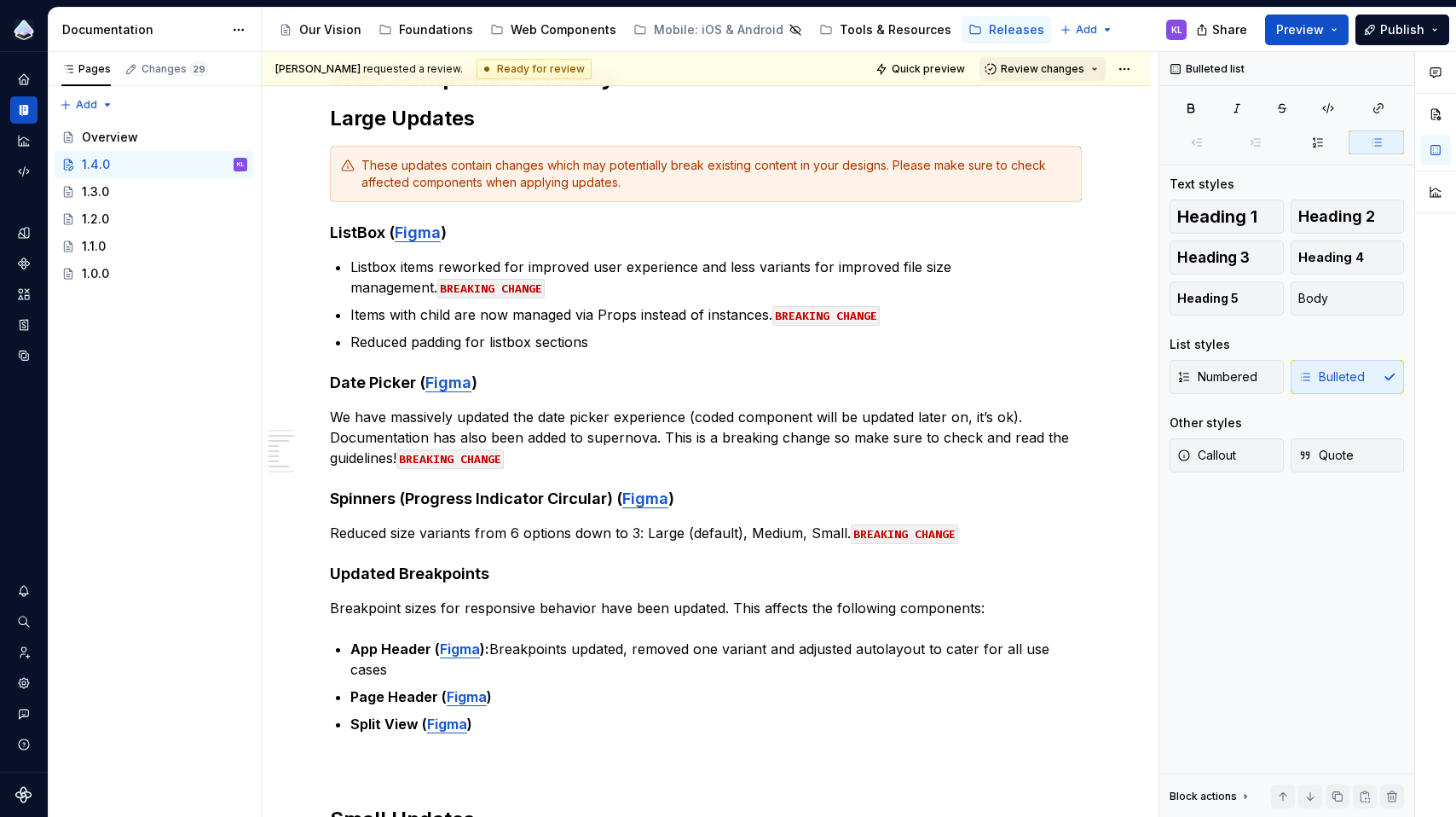
click at [1055, 68] on span "Review changes" at bounding box center [1042, 69] width 84 height 14
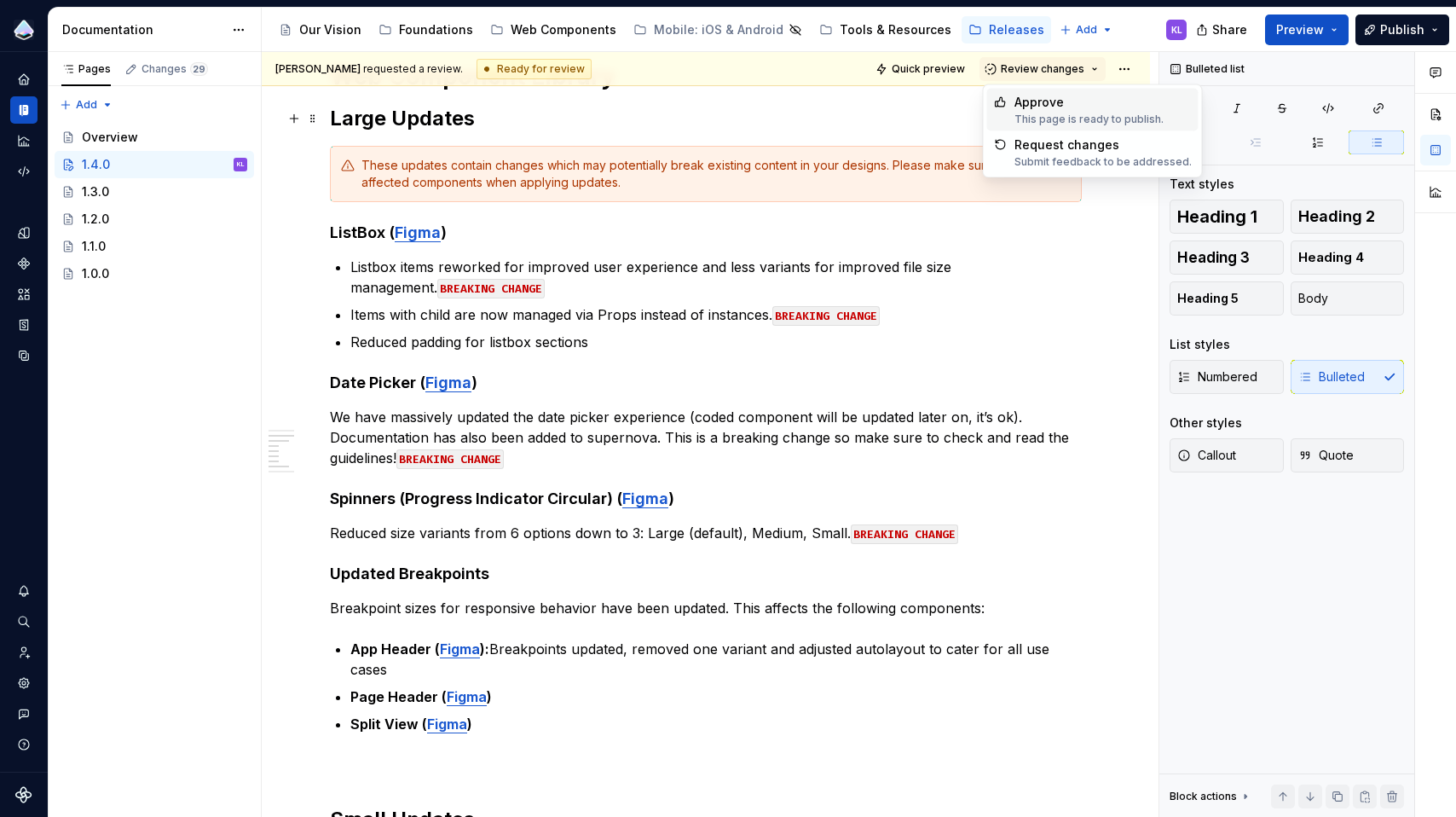
click at [1056, 122] on div "This page is ready to publish." at bounding box center [1089, 119] width 149 height 14
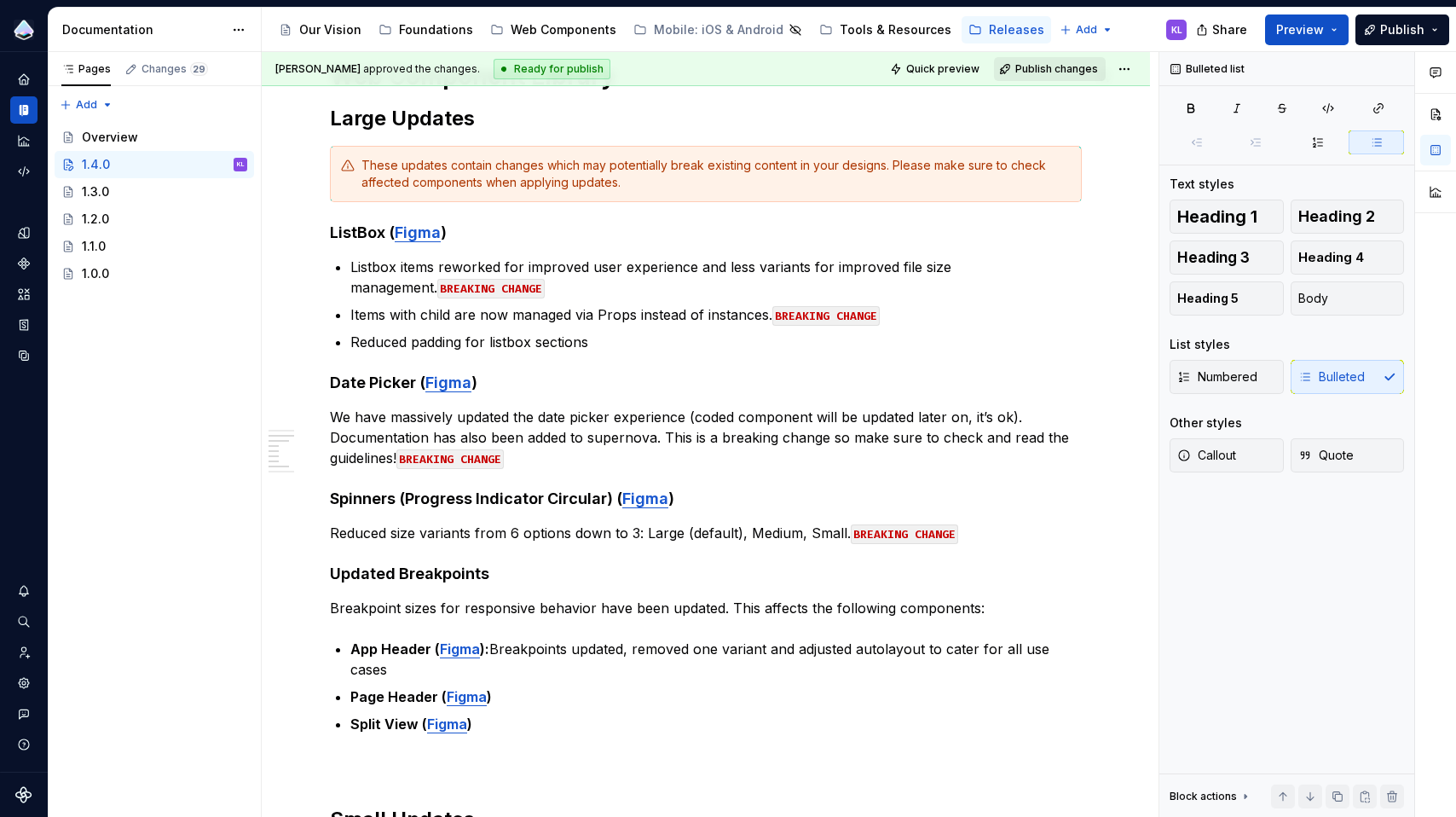
click at [1052, 71] on span "Publish changes" at bounding box center [1057, 69] width 83 height 14
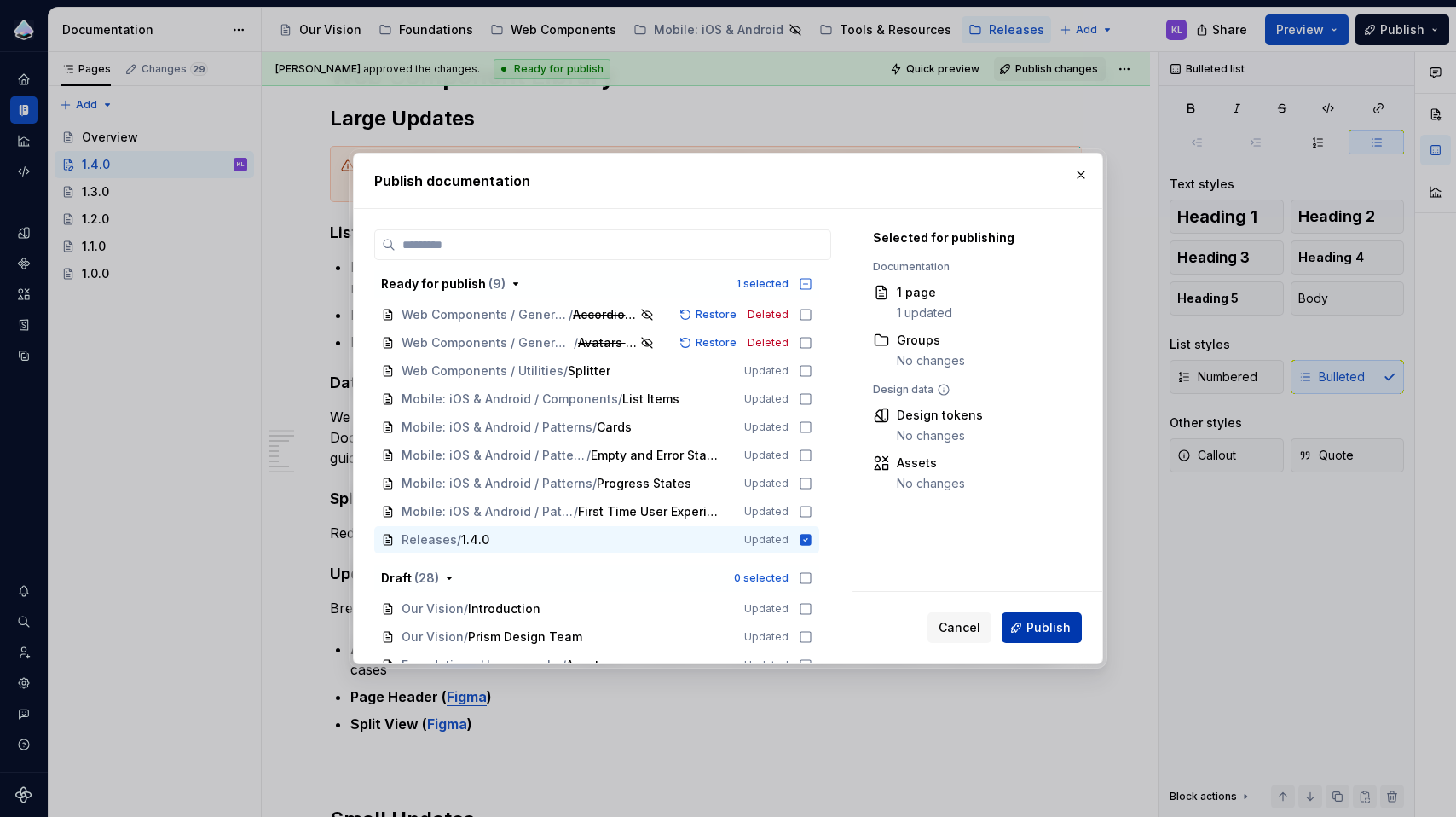
click at [1041, 620] on span "Publish" at bounding box center [1049, 627] width 44 height 17
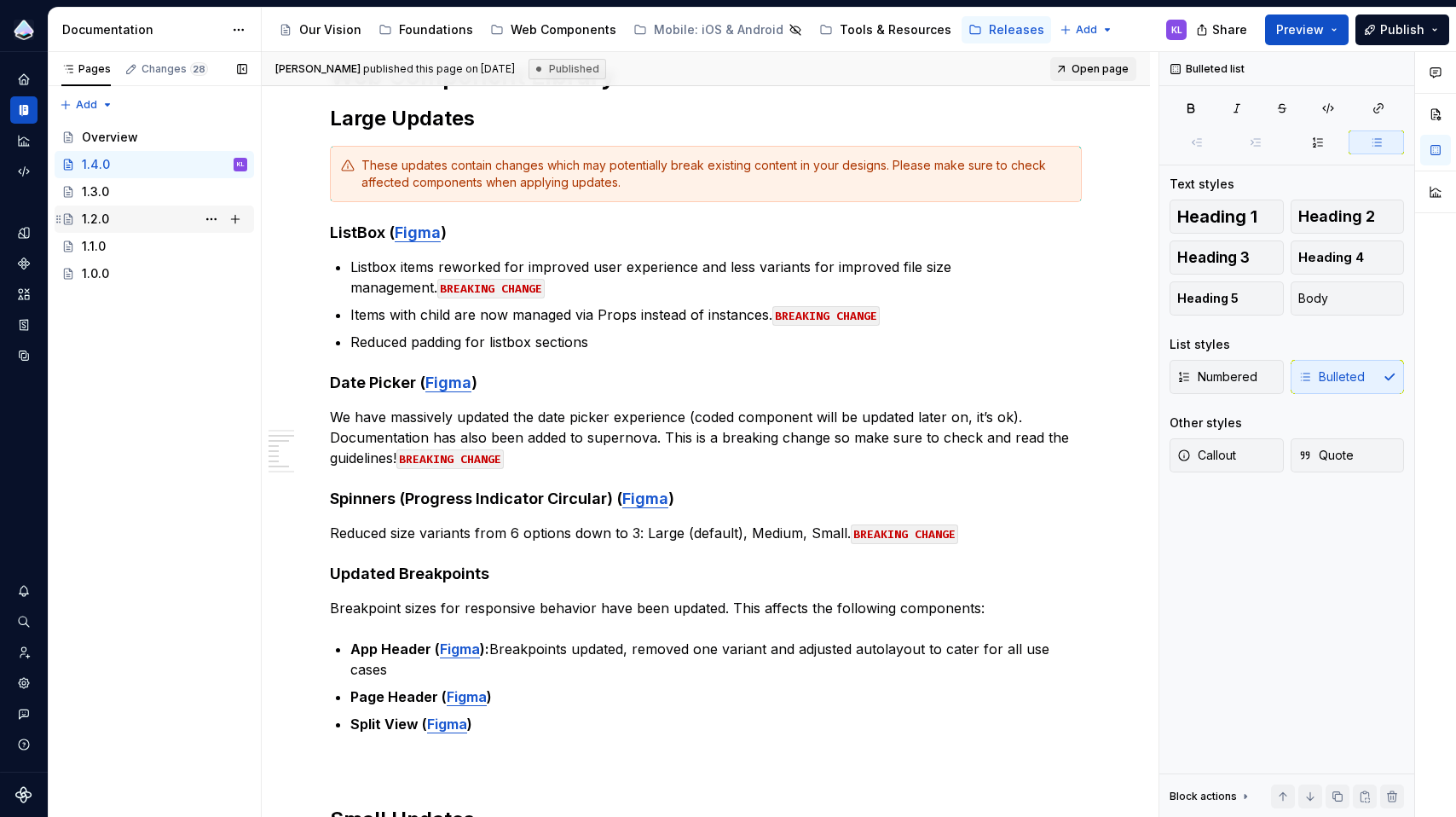
type textarea "*"
